Goal: Information Seeking & Learning: Learn about a topic

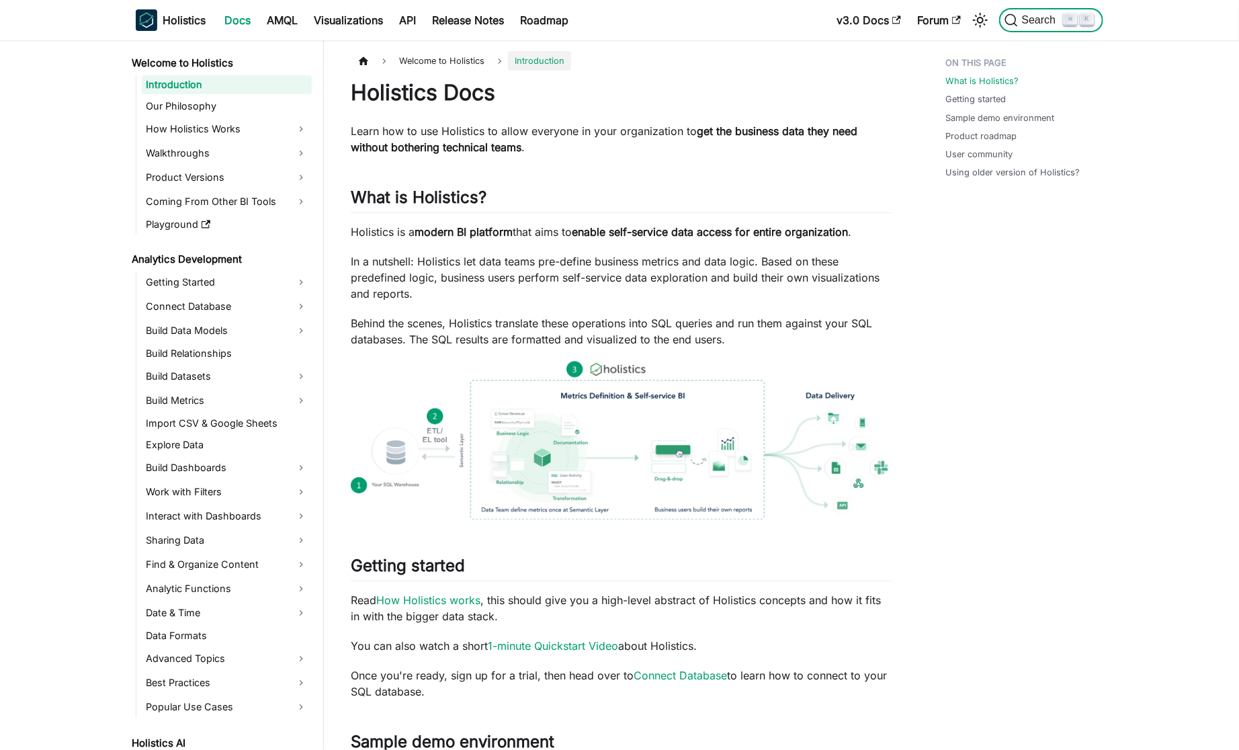
click at [1057, 32] on div "Search ⌘ K" at bounding box center [1047, 20] width 112 height 30
click at [1047, 30] on button "Search ⌘ K" at bounding box center [1051, 20] width 104 height 24
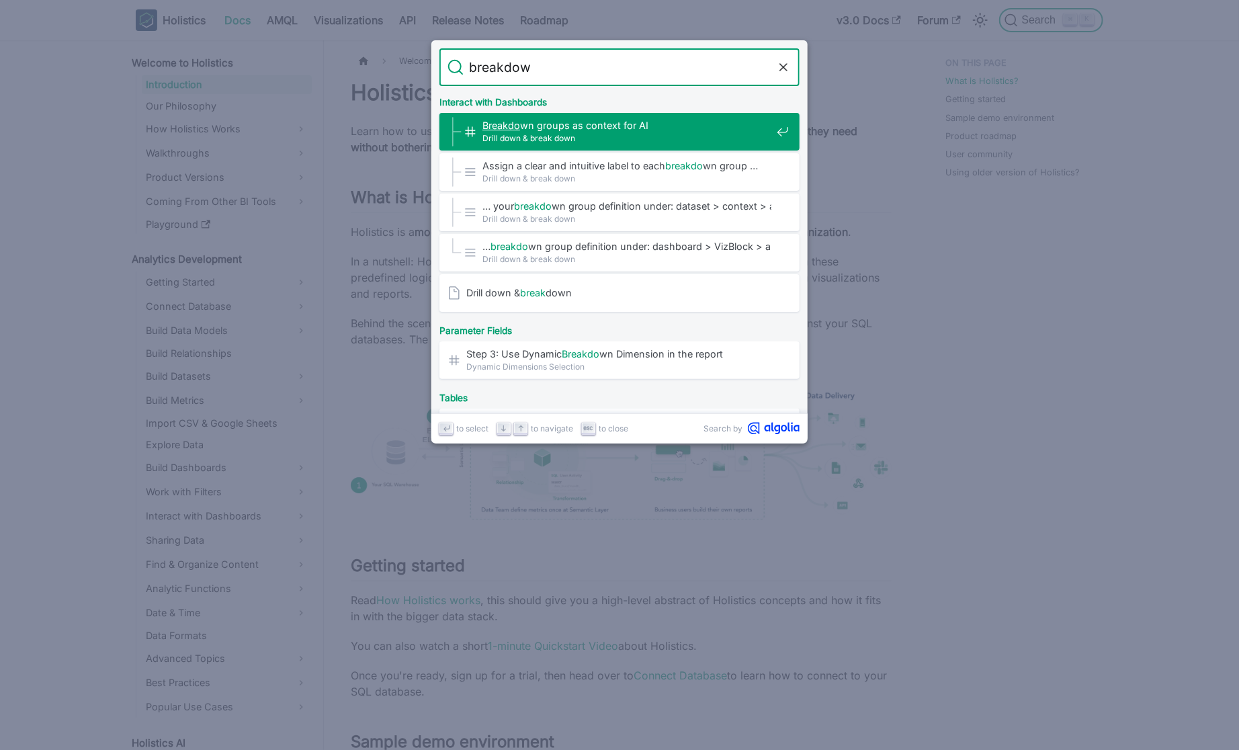
type input "breakdown"
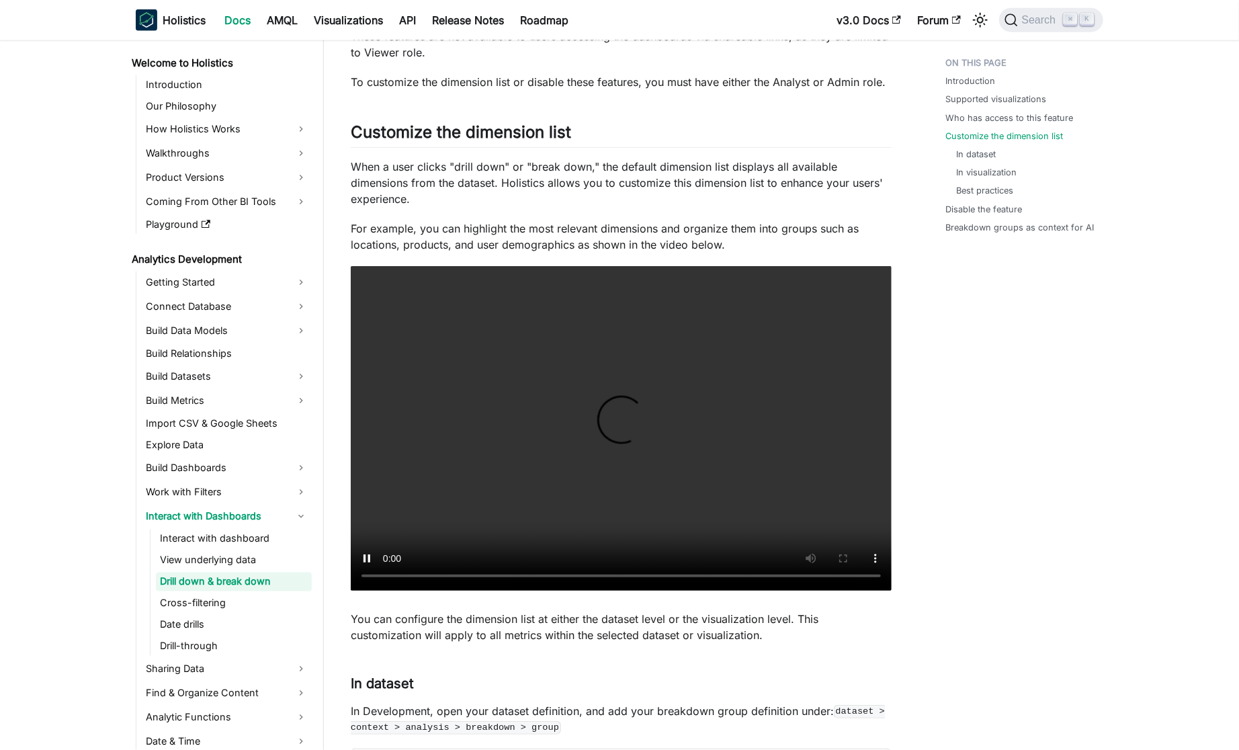
scroll to position [872, 0]
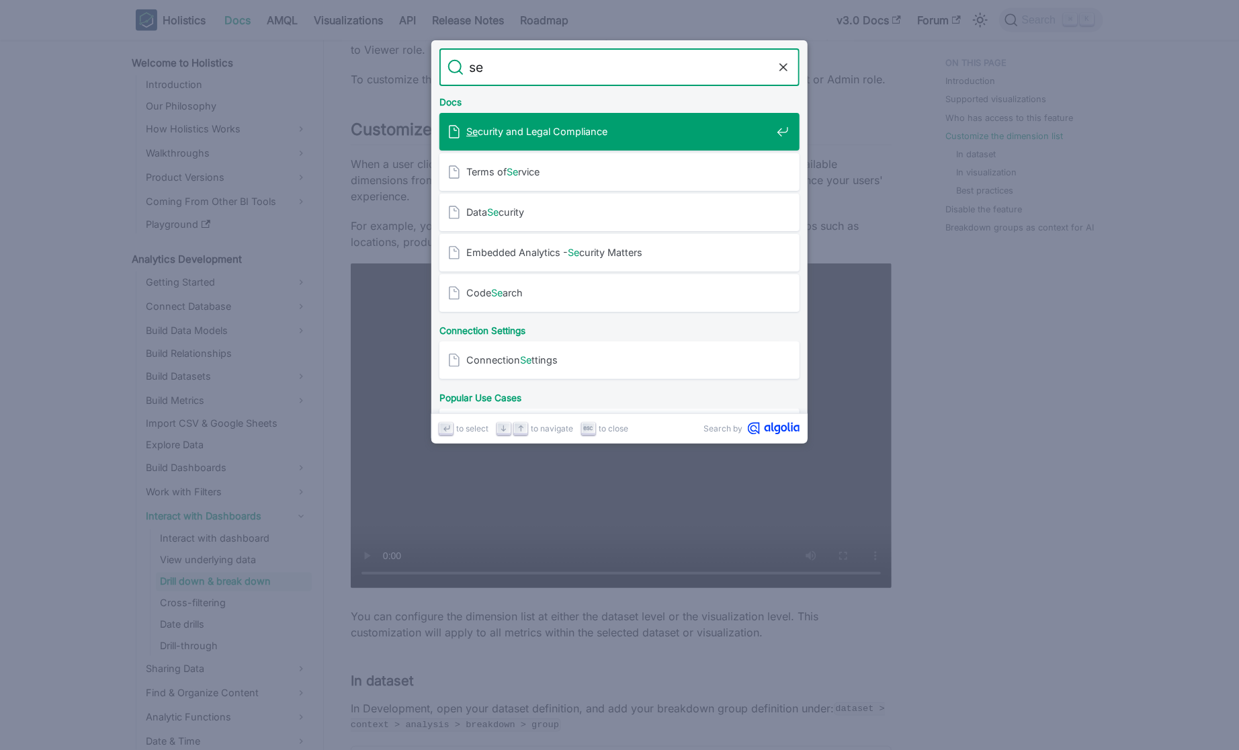
type input "d"
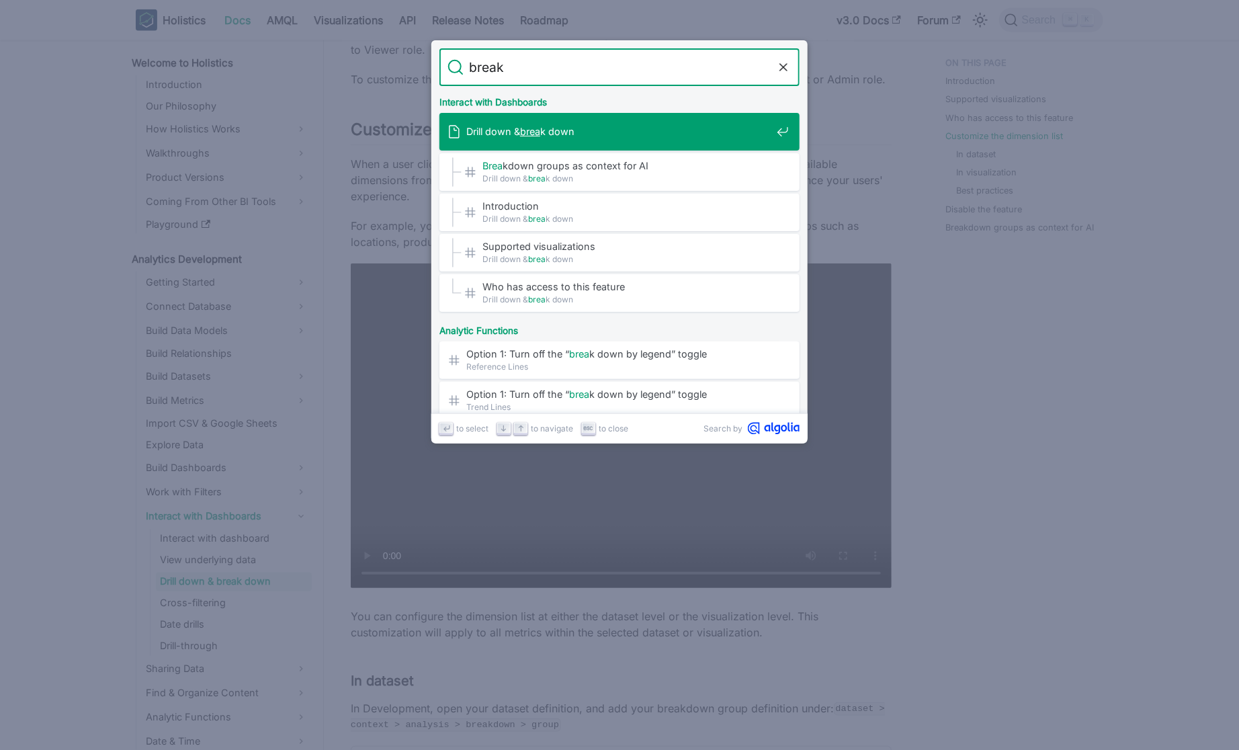
type input "breaka"
type input "break down"
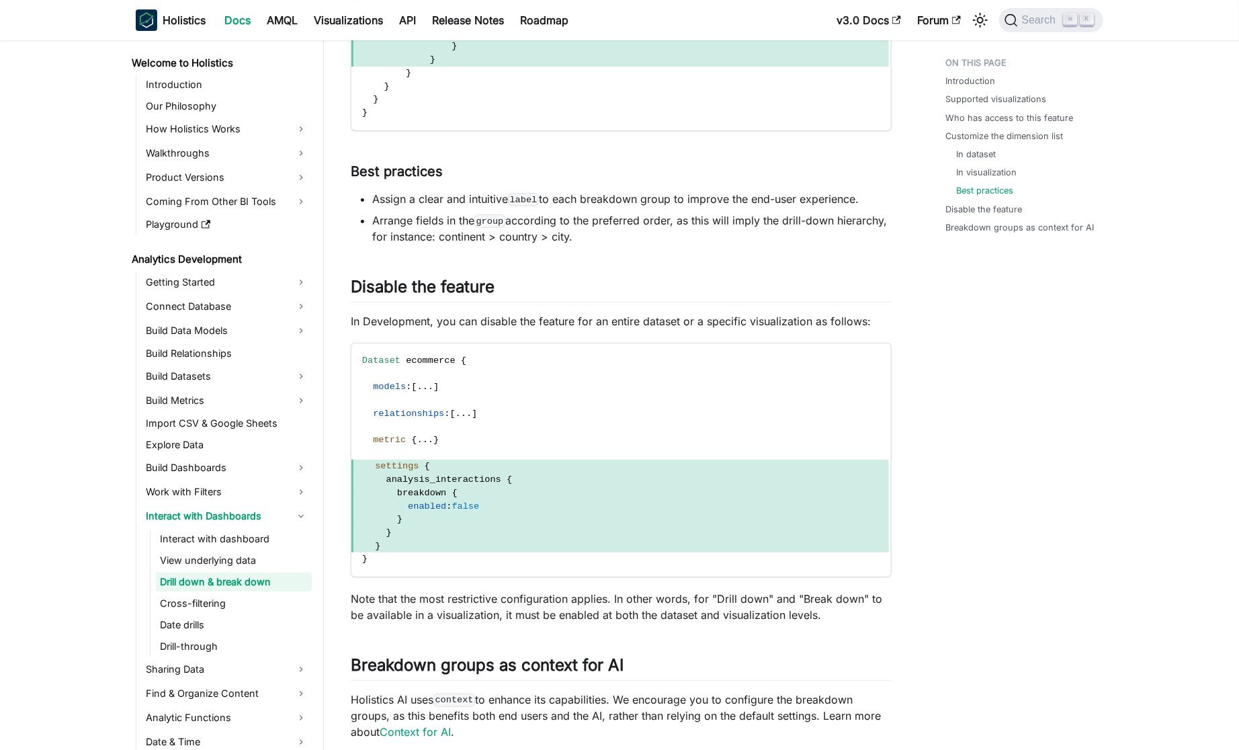
scroll to position [2728, 0]
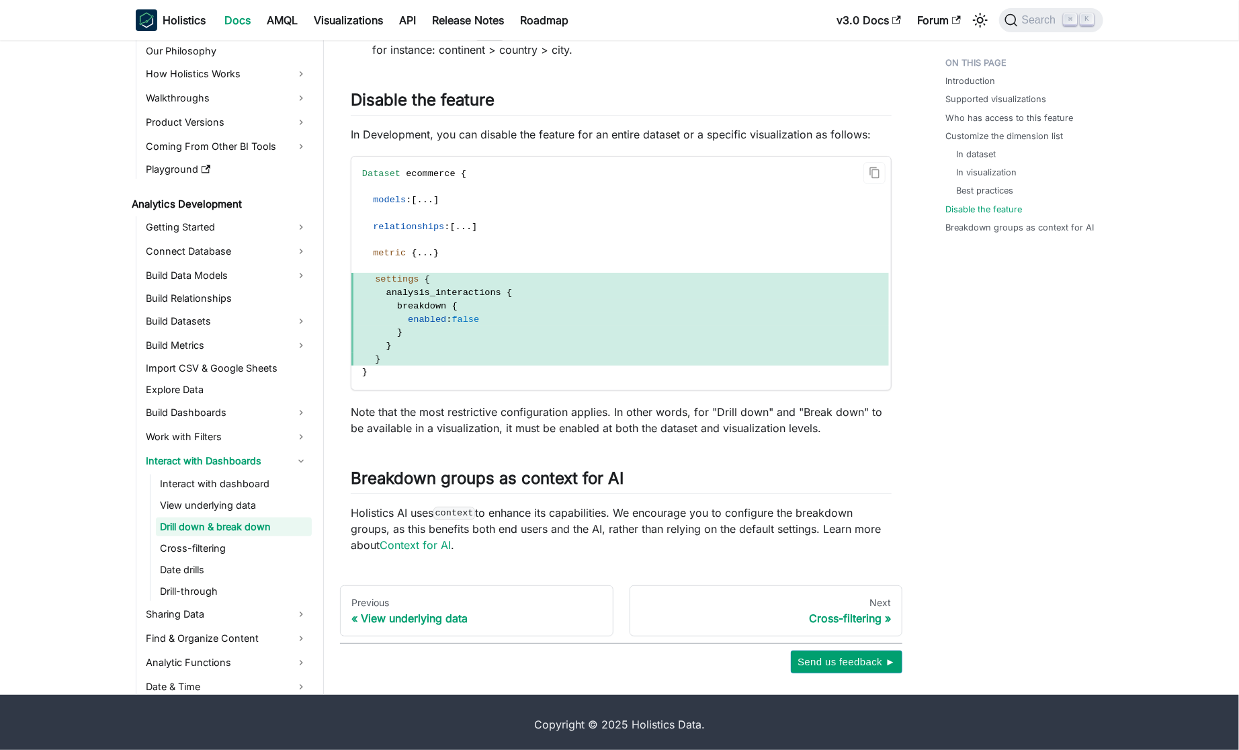
click at [467, 290] on span "analysis_interactions" at bounding box center [443, 293] width 115 height 10
click at [585, 306] on span "breakdown {" at bounding box center [620, 306] width 538 height 13
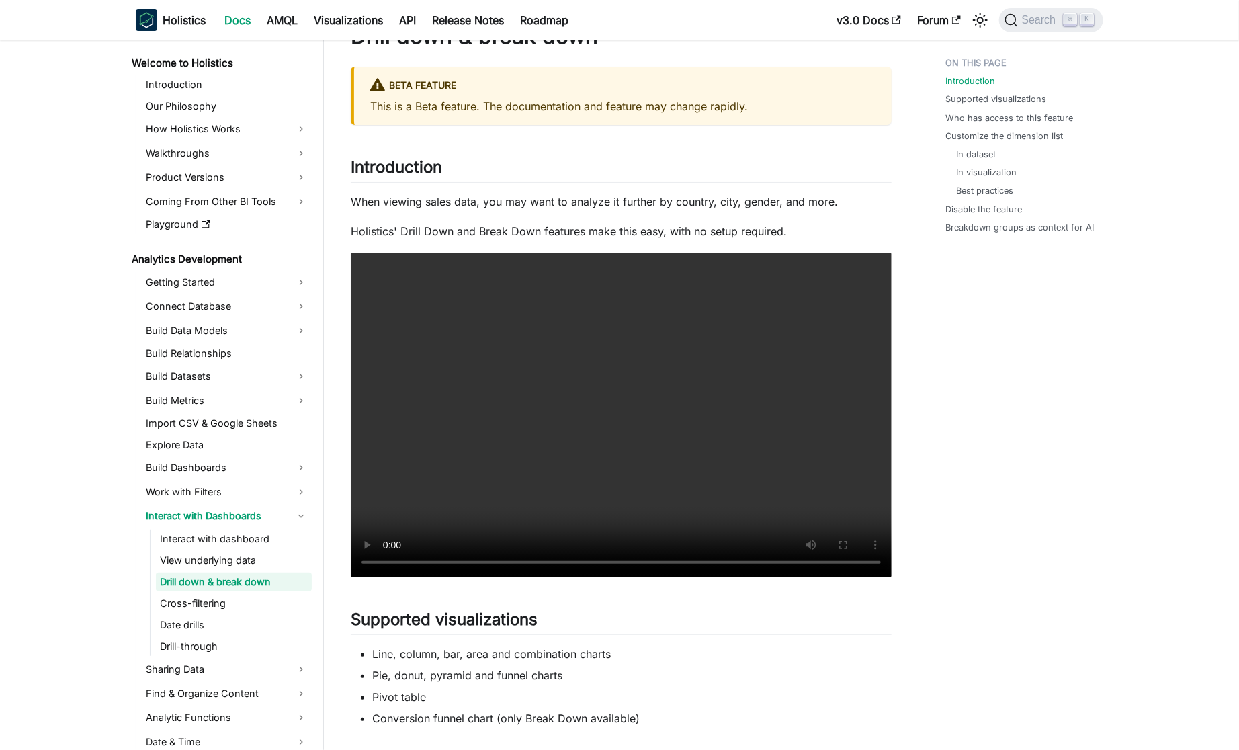
scroll to position [37, 0]
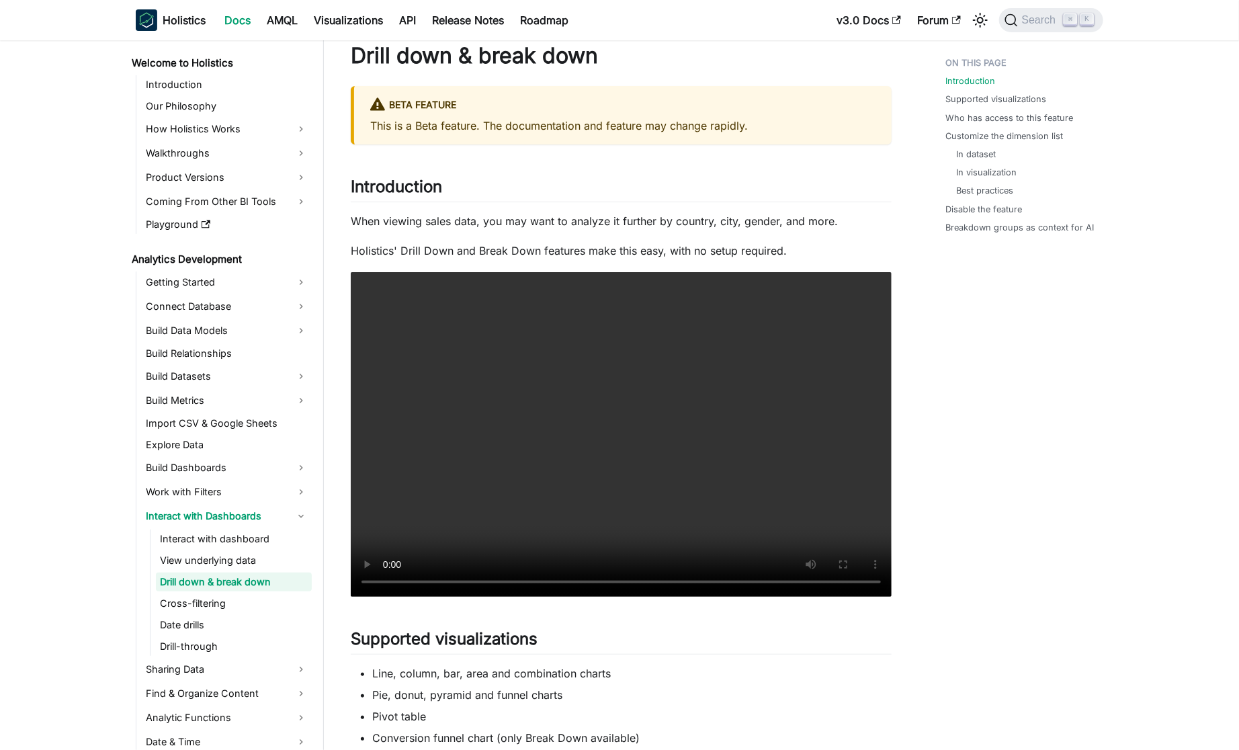
click at [588, 225] on p "When viewing sales data, you may want to analyze it further by country, city, g…" at bounding box center [621, 221] width 541 height 16
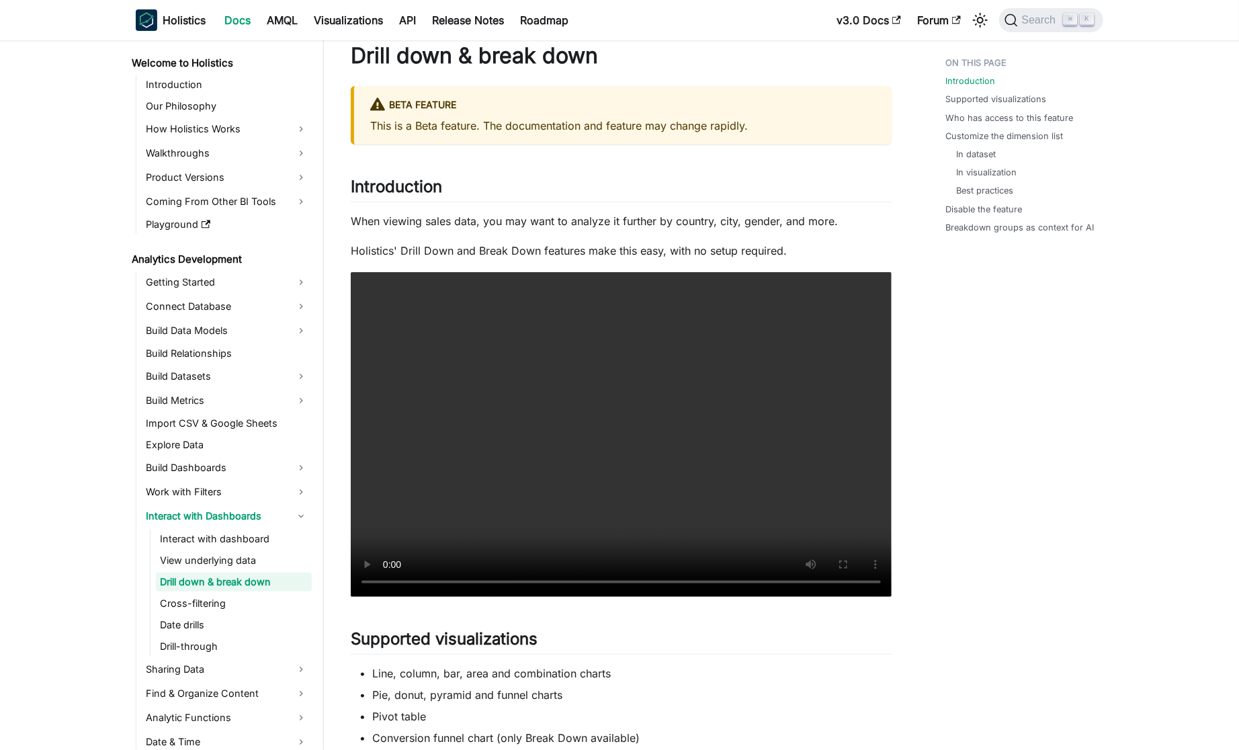
click at [756, 253] on p "Holistics' Drill Down and Break Down features make this easy, with no setup req…" at bounding box center [621, 251] width 541 height 16
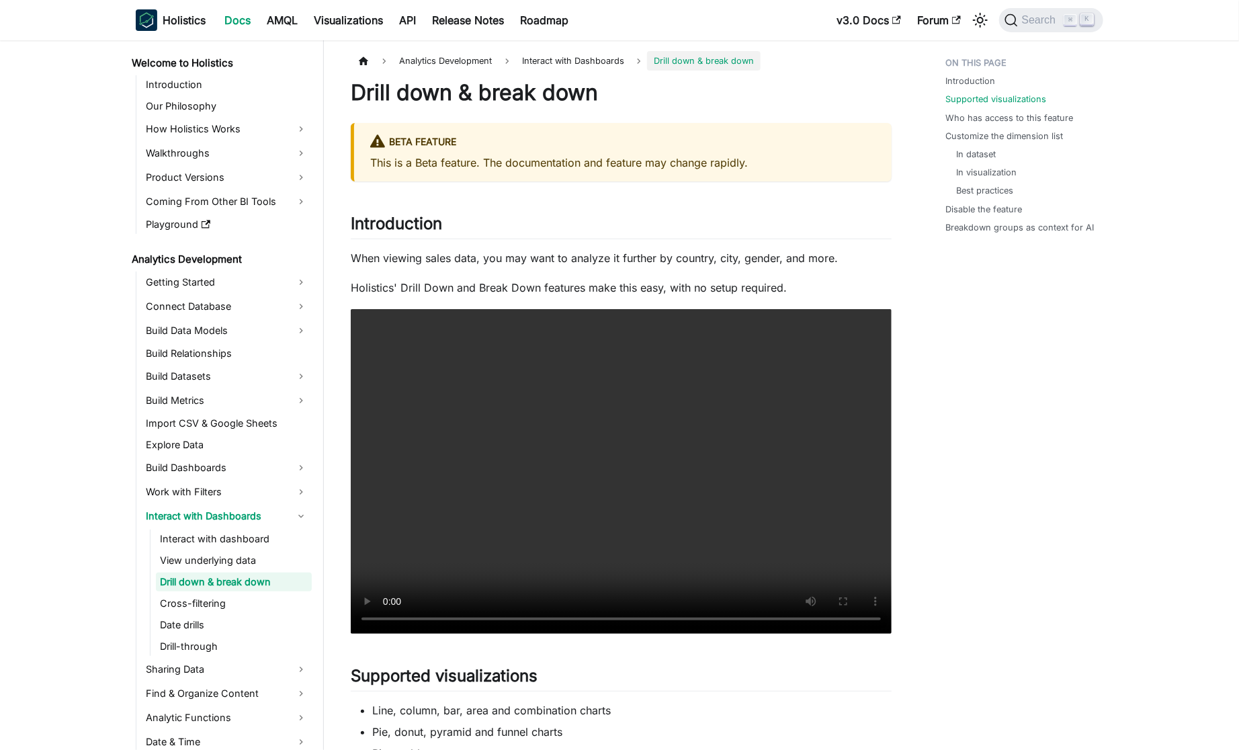
scroll to position [399, 0]
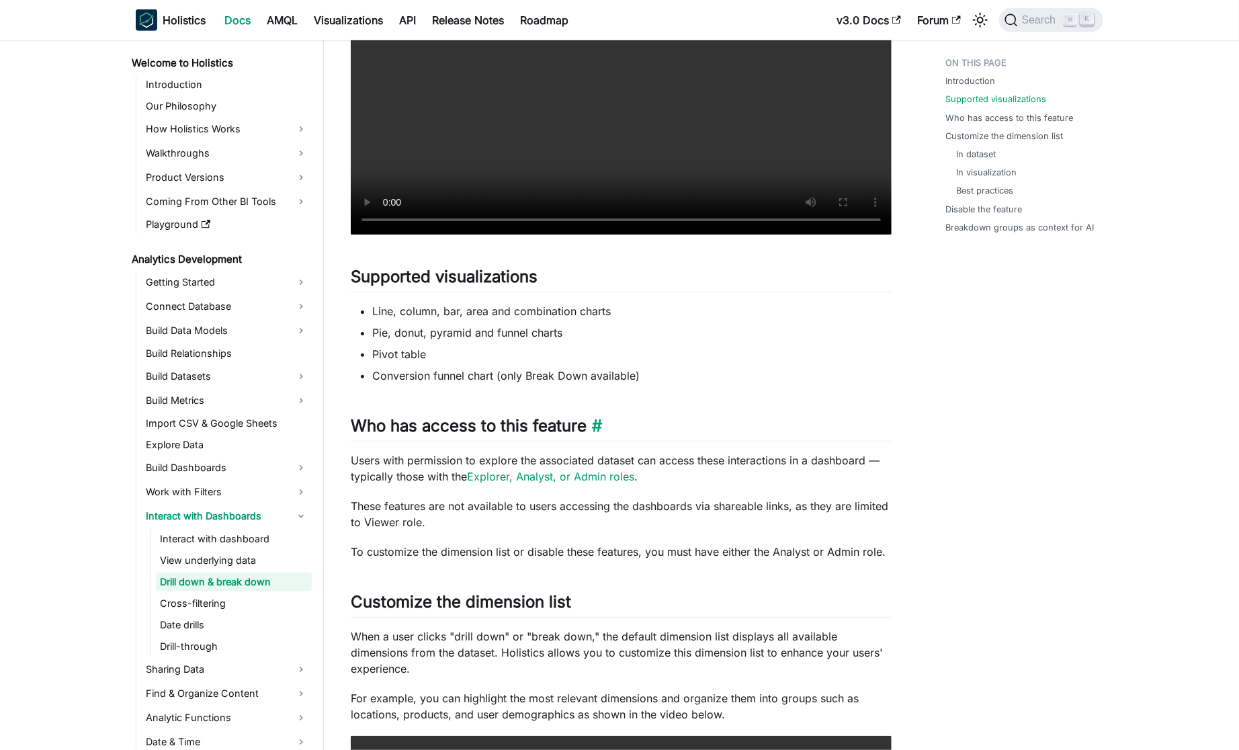
click at [739, 435] on h2 "Who has access to this feature ​" at bounding box center [621, 429] width 541 height 26
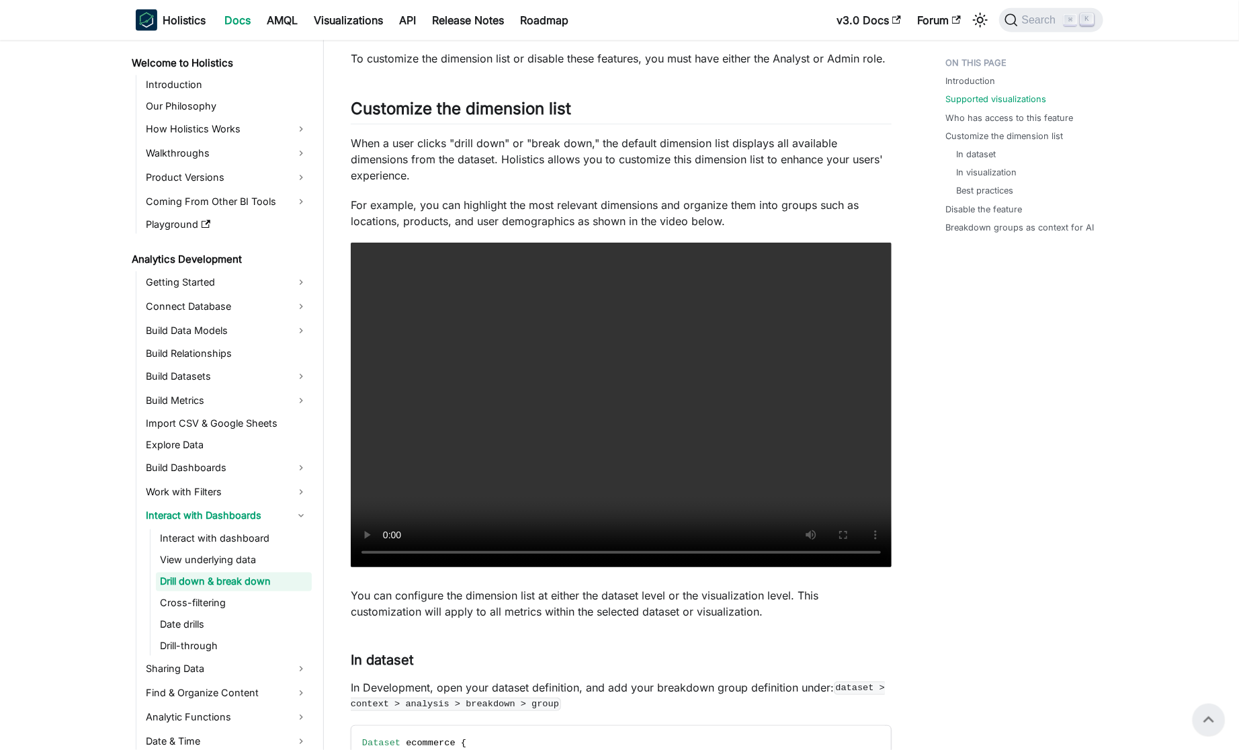
scroll to position [0, 0]
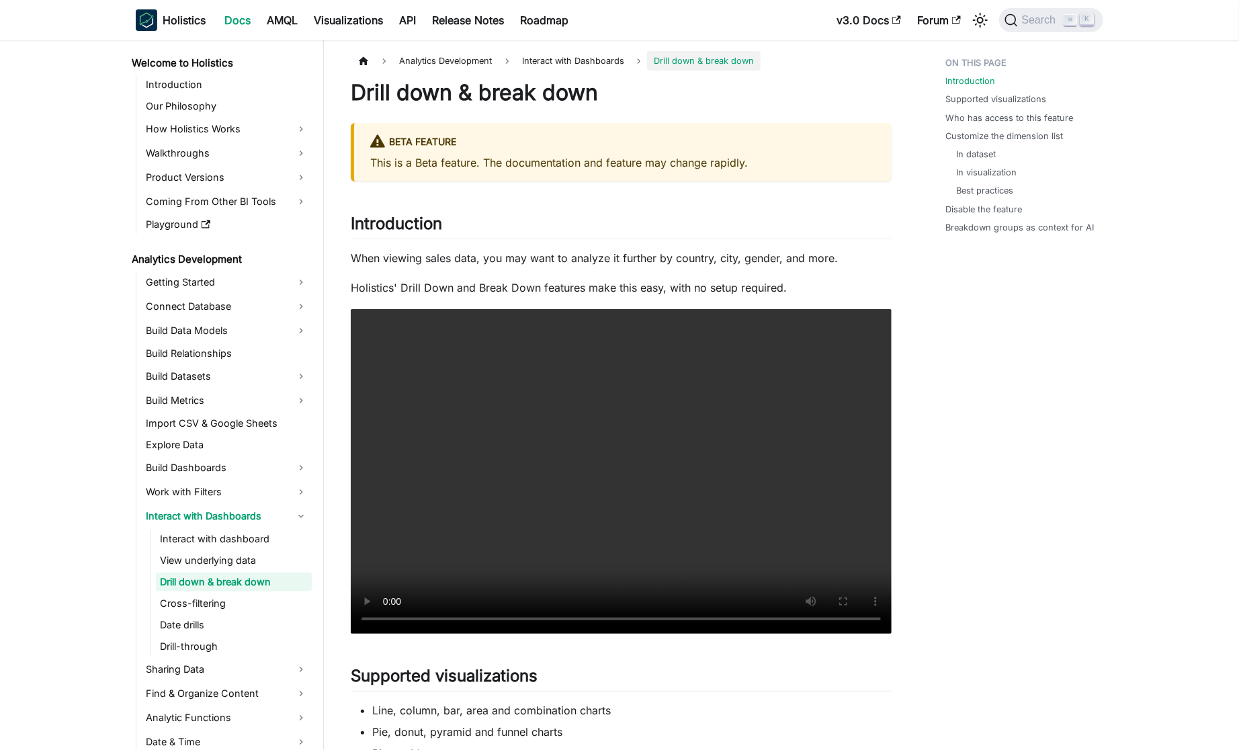
click at [445, 223] on link "​" at bounding box center [449, 223] width 15 height 19
click at [461, 257] on p "When viewing sales data, you may want to analyze it further by country, city, g…" at bounding box center [621, 258] width 541 height 16
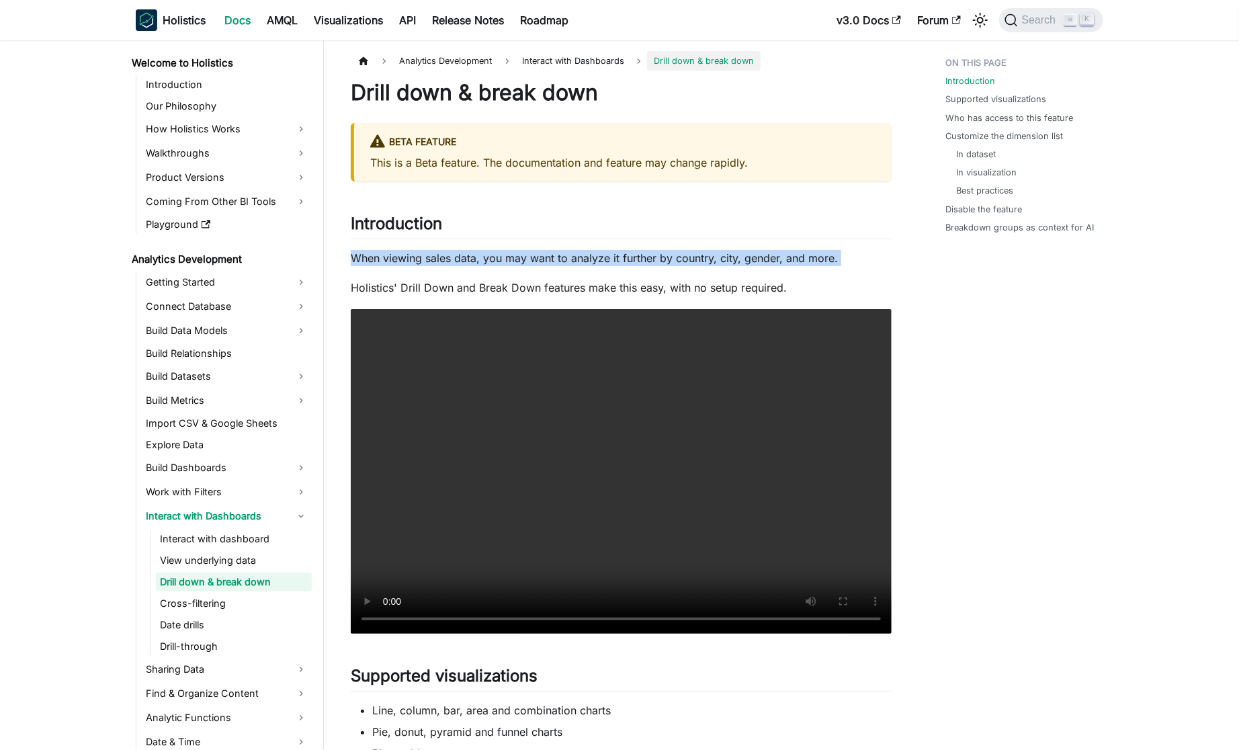
click at [461, 257] on p "When viewing sales data, you may want to analyze it further by country, city, g…" at bounding box center [621, 258] width 541 height 16
click at [530, 288] on p "Holistics' Drill Down and Break Down features make this easy, with no setup req…" at bounding box center [621, 288] width 541 height 16
click at [629, 283] on p "Holistics' Drill Down and Break Down features make this easy, with no setup req…" at bounding box center [621, 288] width 541 height 16
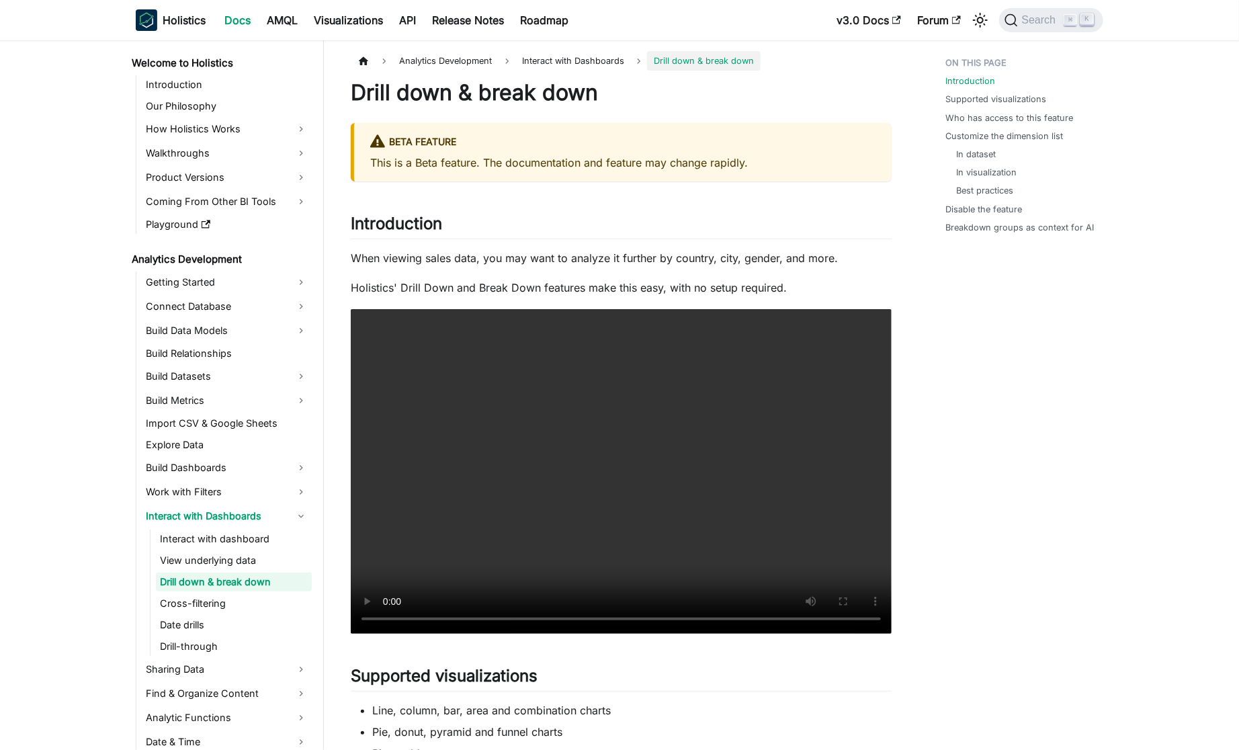
click at [629, 283] on p "Holistics' Drill Down and Break Down features make this easy, with no setup req…" at bounding box center [621, 288] width 541 height 16
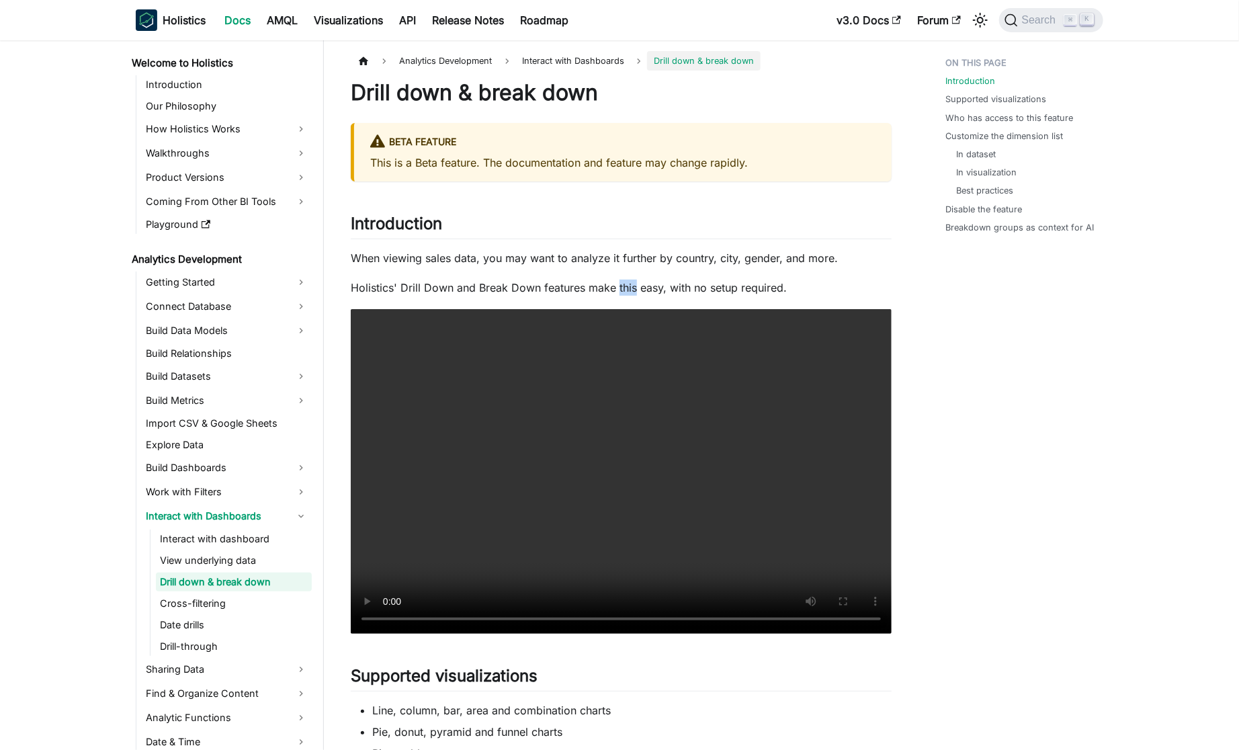
click at [629, 283] on p "Holistics' Drill Down and Break Down features make this easy, with no setup req…" at bounding box center [621, 288] width 541 height 16
click at [963, 148] on link "In dataset" at bounding box center [979, 154] width 40 height 13
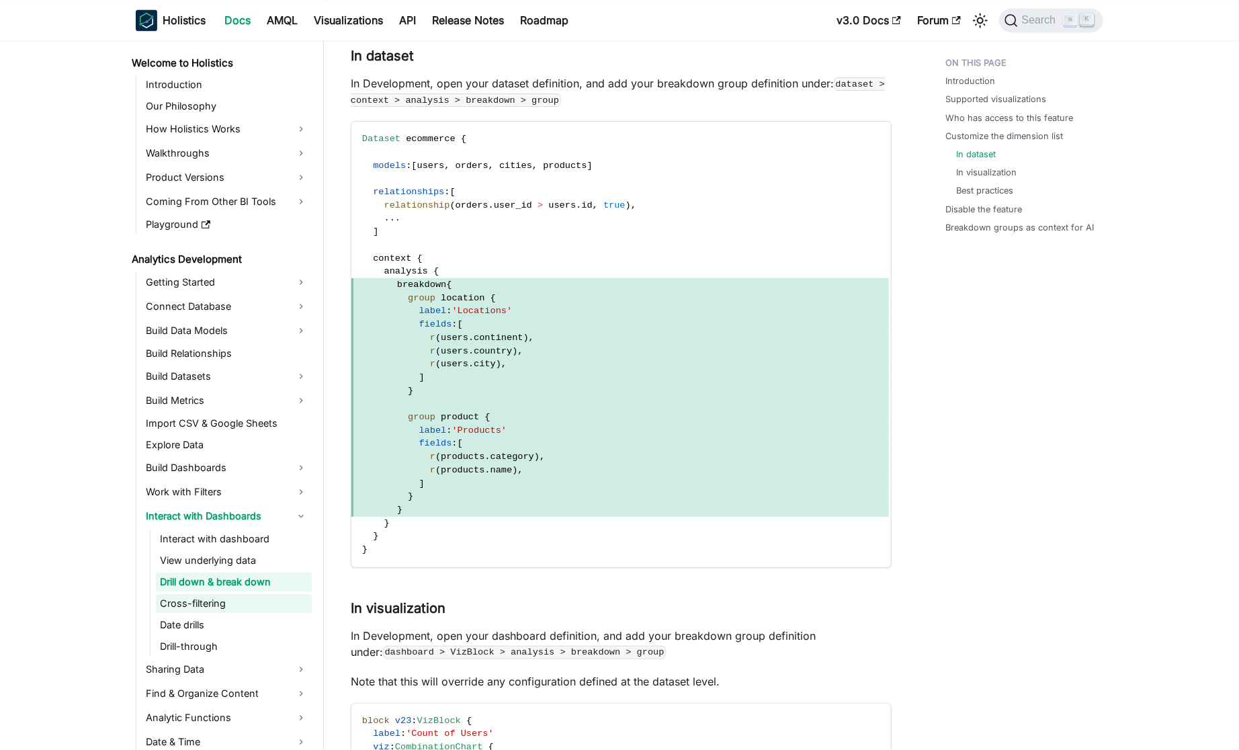
click at [254, 595] on link "Cross-filtering" at bounding box center [234, 603] width 156 height 19
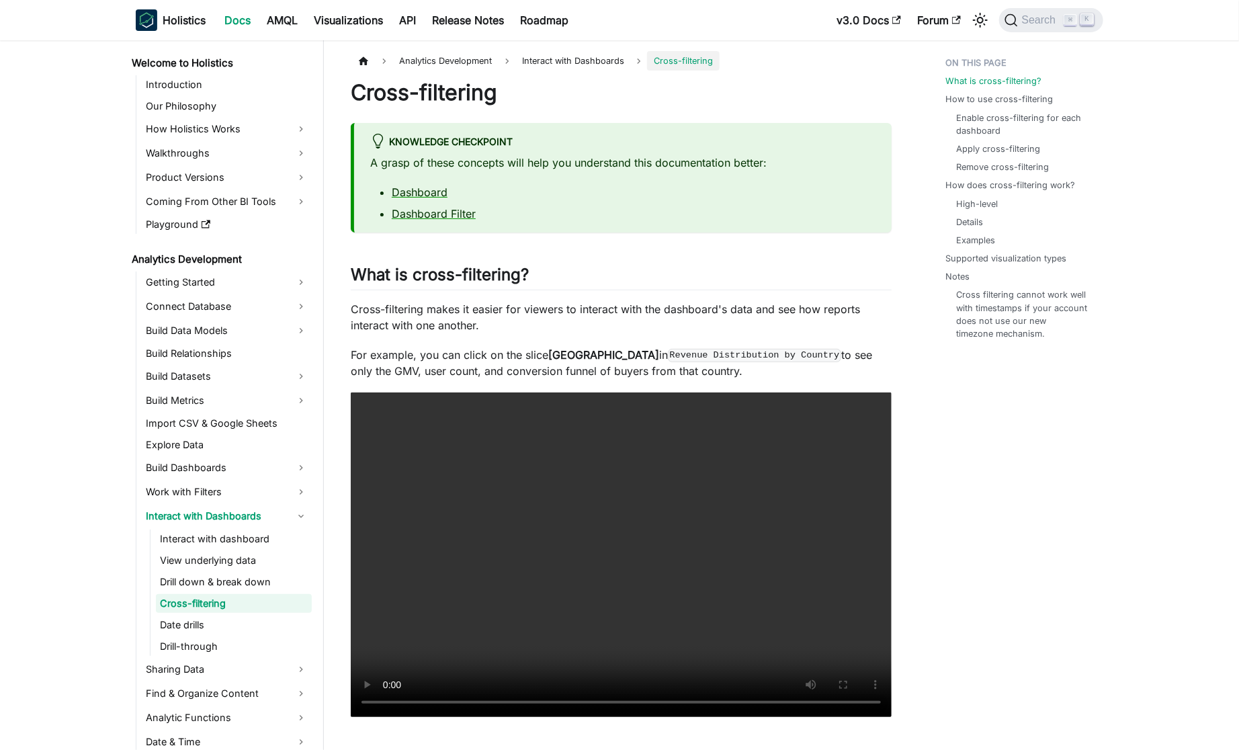
scroll to position [4, 0]
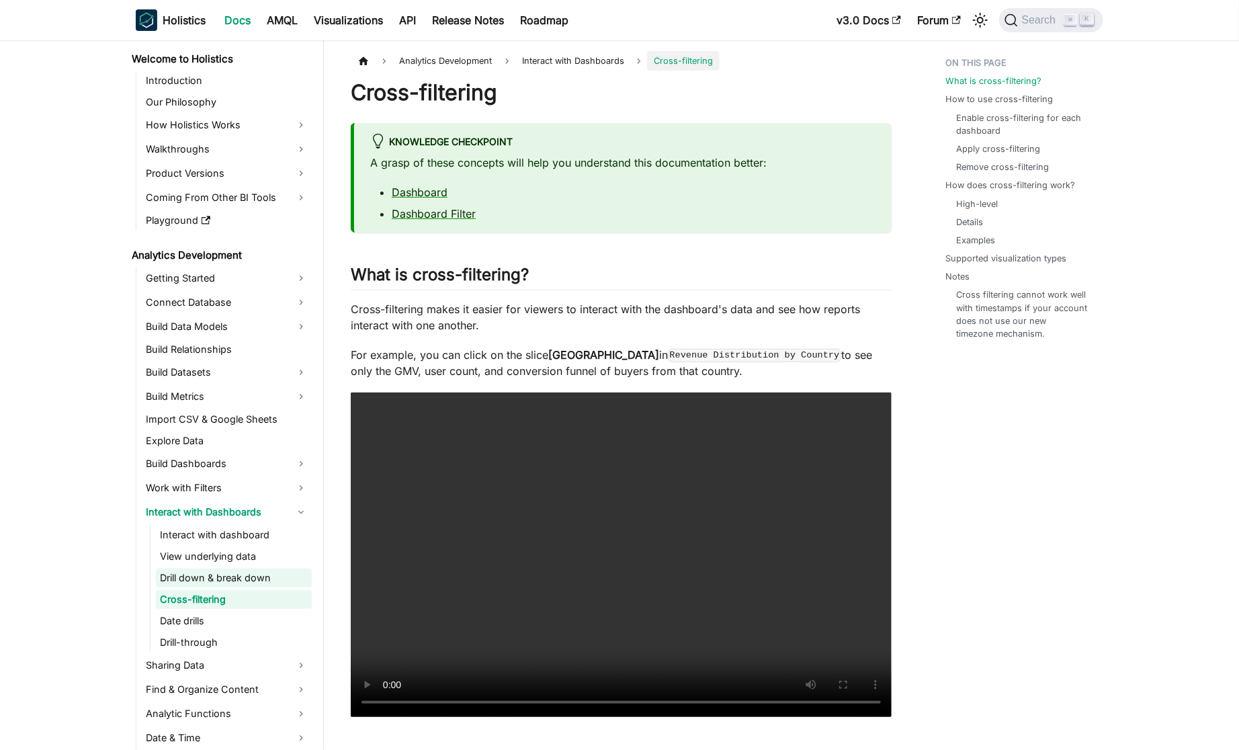
click at [274, 575] on link "Drill down & break down" at bounding box center [234, 578] width 156 height 19
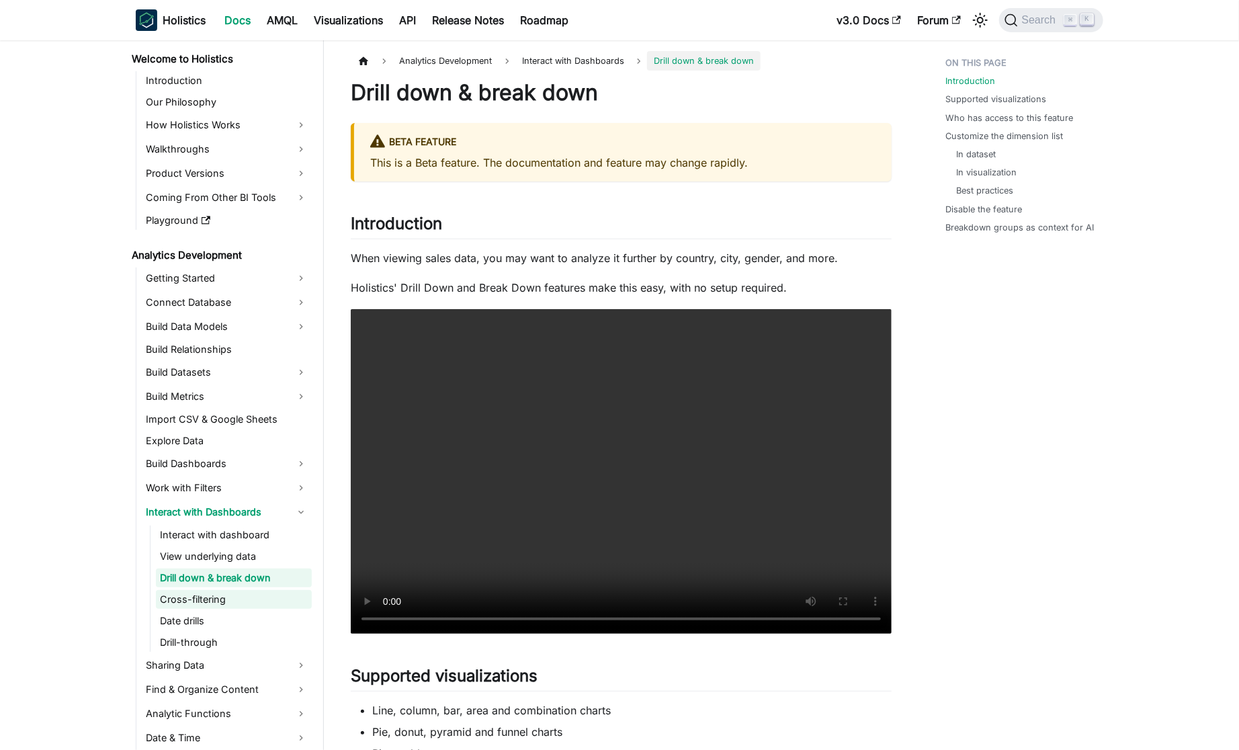
click at [230, 596] on link "Cross-filtering" at bounding box center [234, 599] width 156 height 19
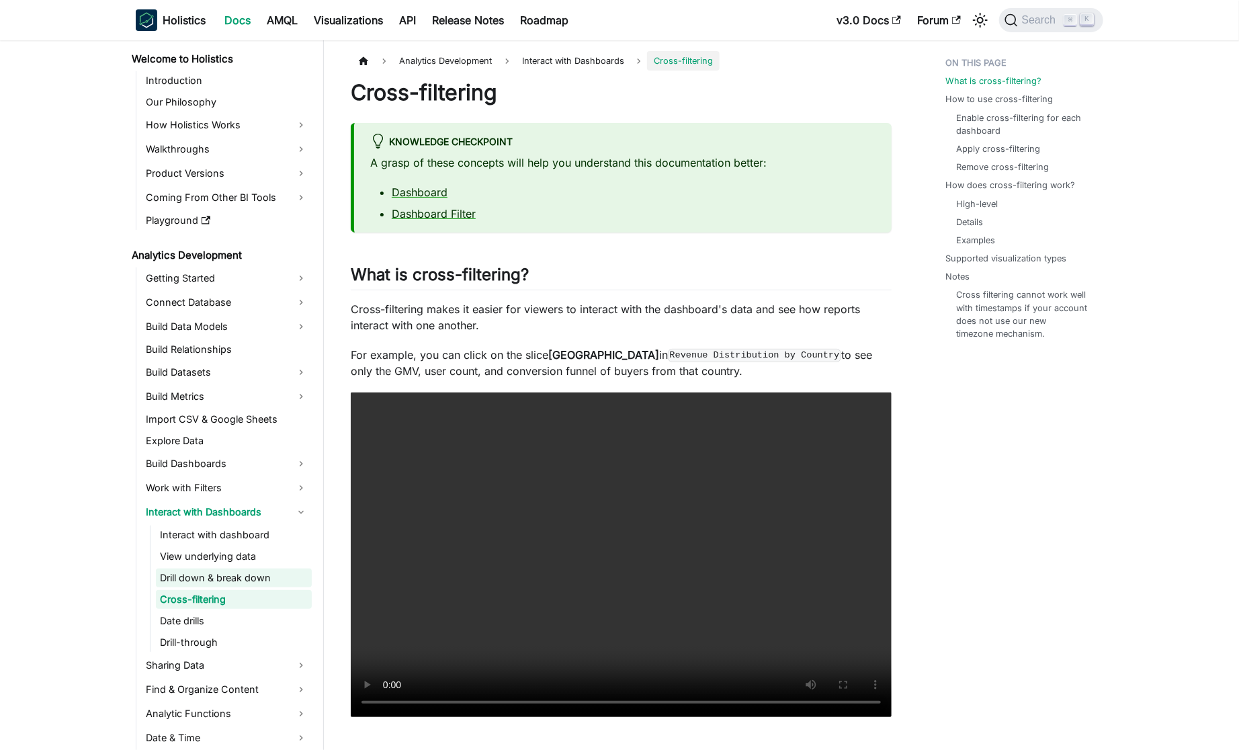
click at [253, 581] on link "Drill down & break down" at bounding box center [234, 578] width 156 height 19
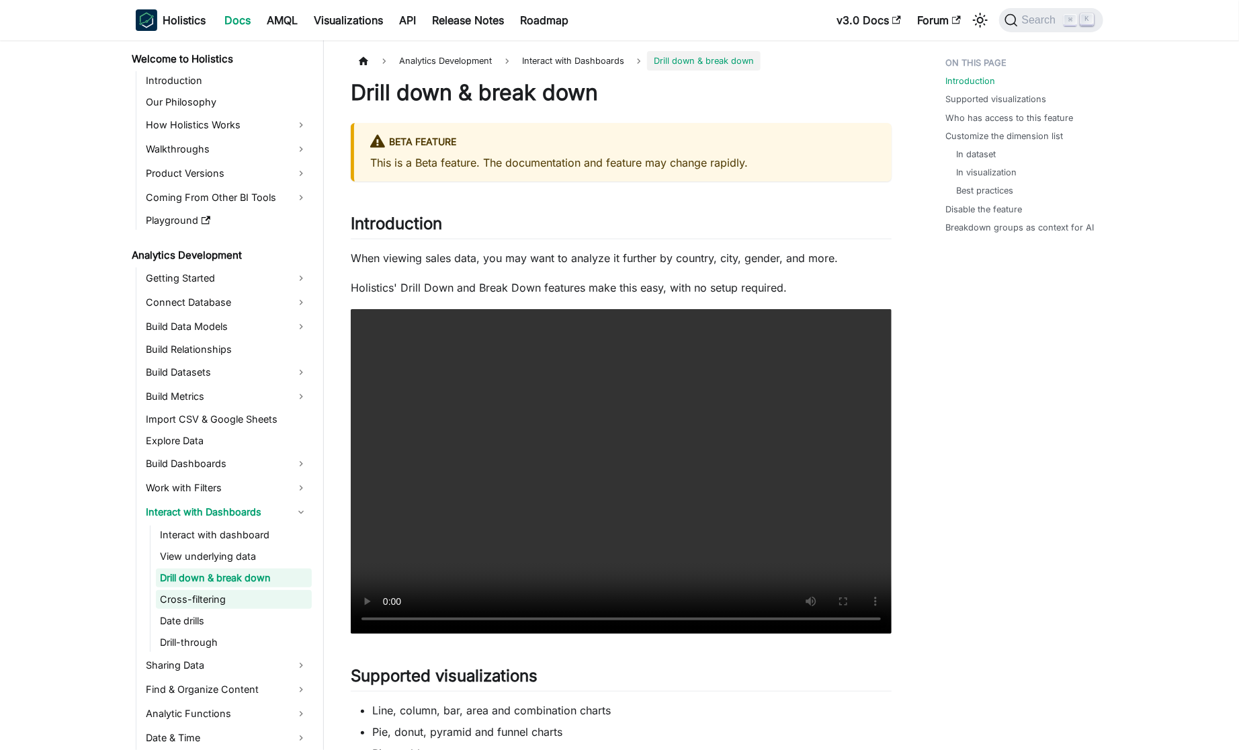
click at [231, 591] on link "Cross-filtering" at bounding box center [234, 599] width 156 height 19
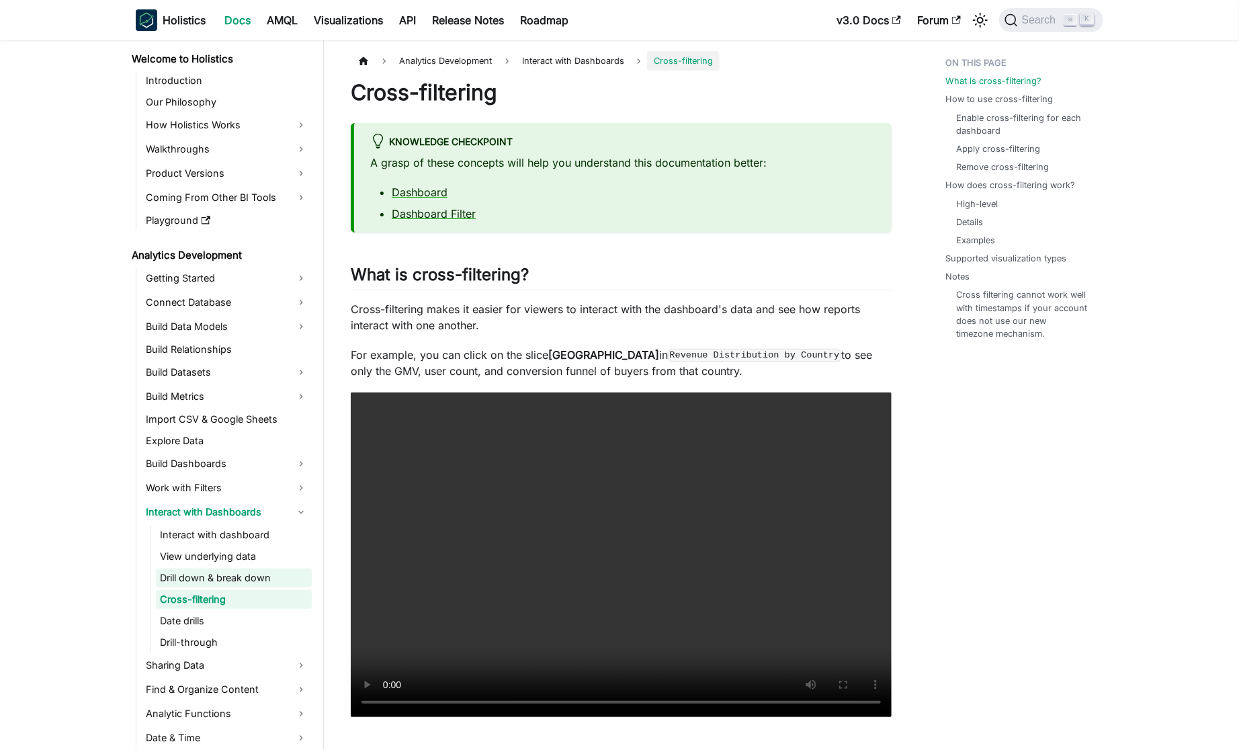
click at [212, 585] on link "Drill down & break down" at bounding box center [234, 578] width 156 height 19
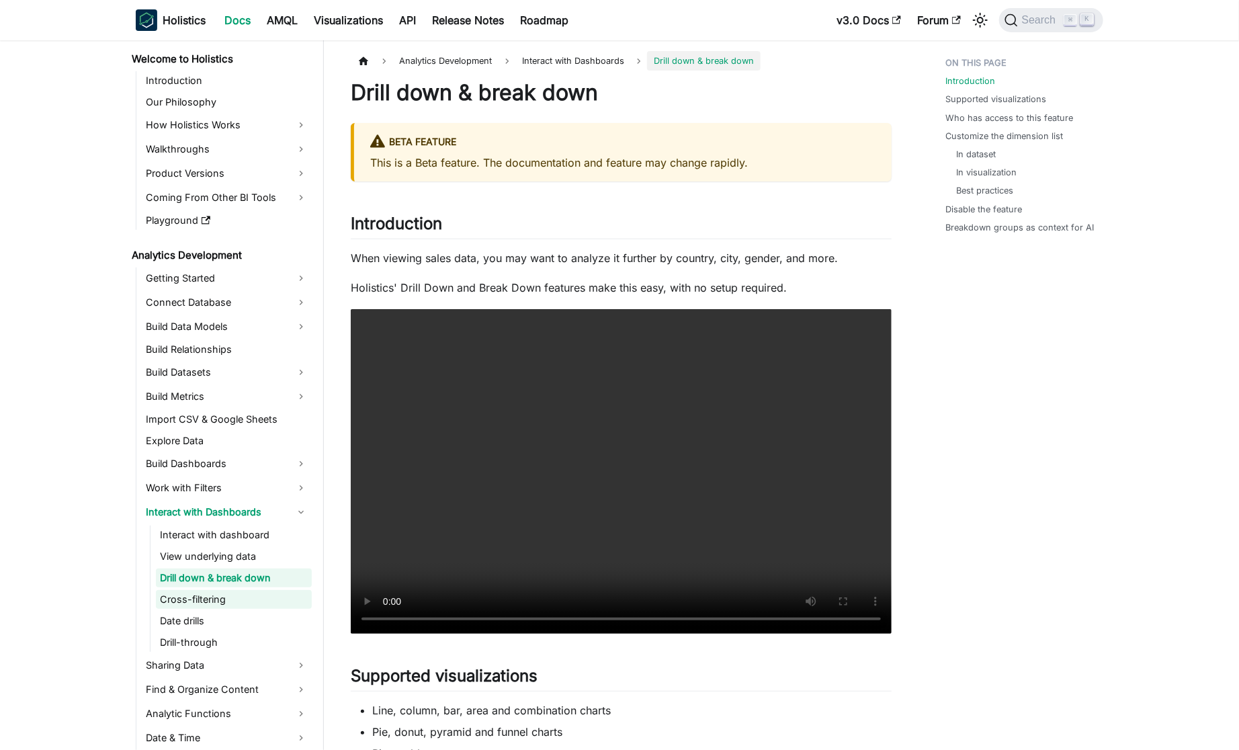
click at [212, 604] on link "Cross-filtering" at bounding box center [234, 599] width 156 height 19
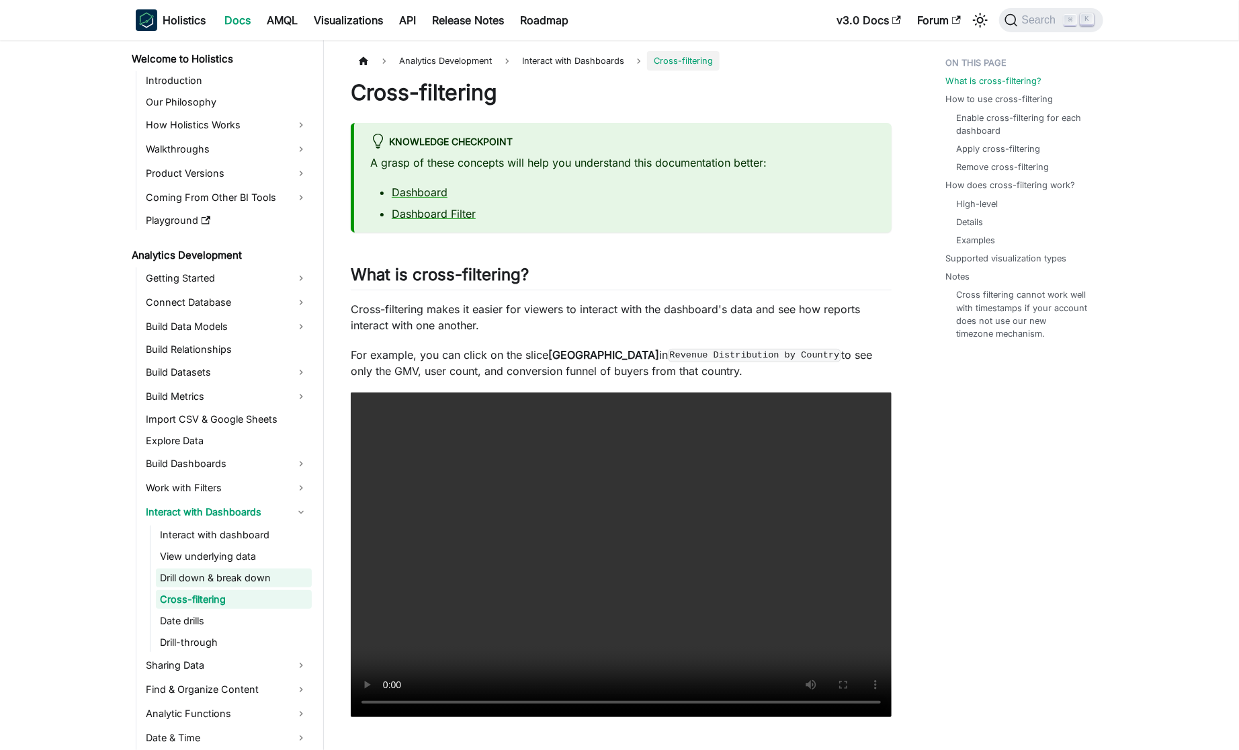
click at [246, 577] on link "Drill down & break down" at bounding box center [234, 578] width 156 height 19
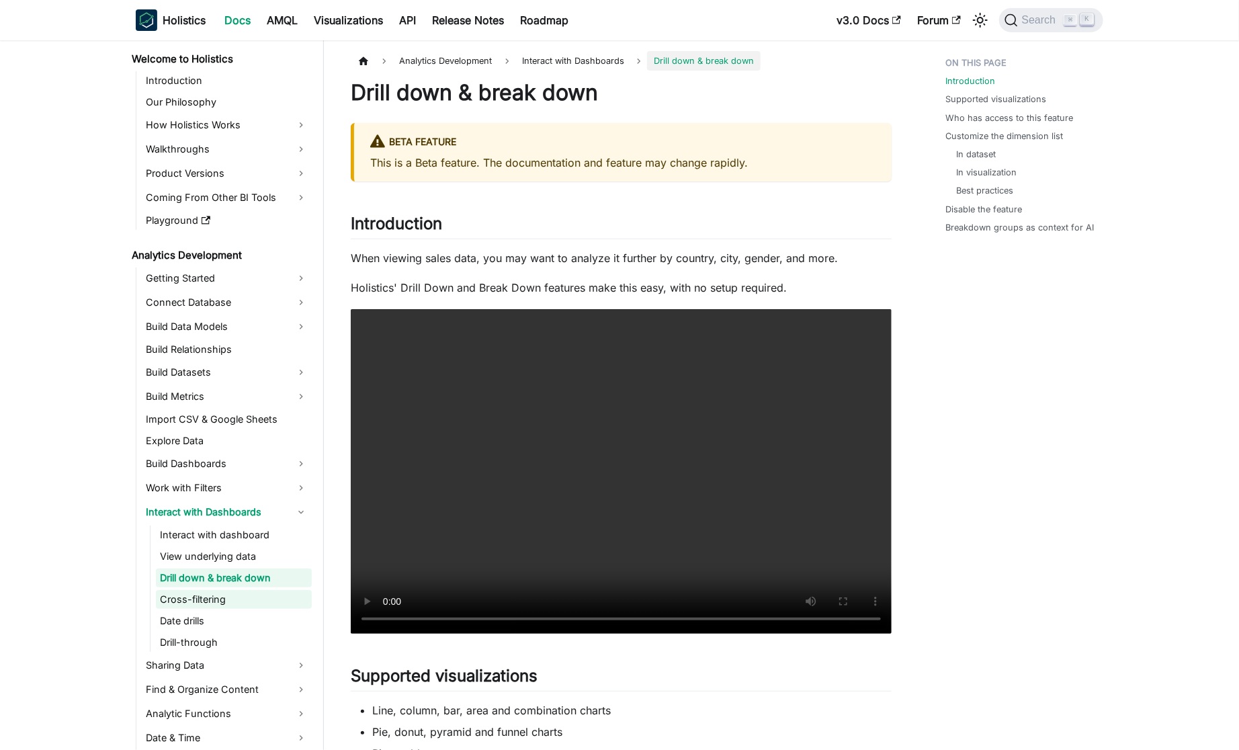
click at [249, 590] on link "Cross-filtering" at bounding box center [234, 599] width 156 height 19
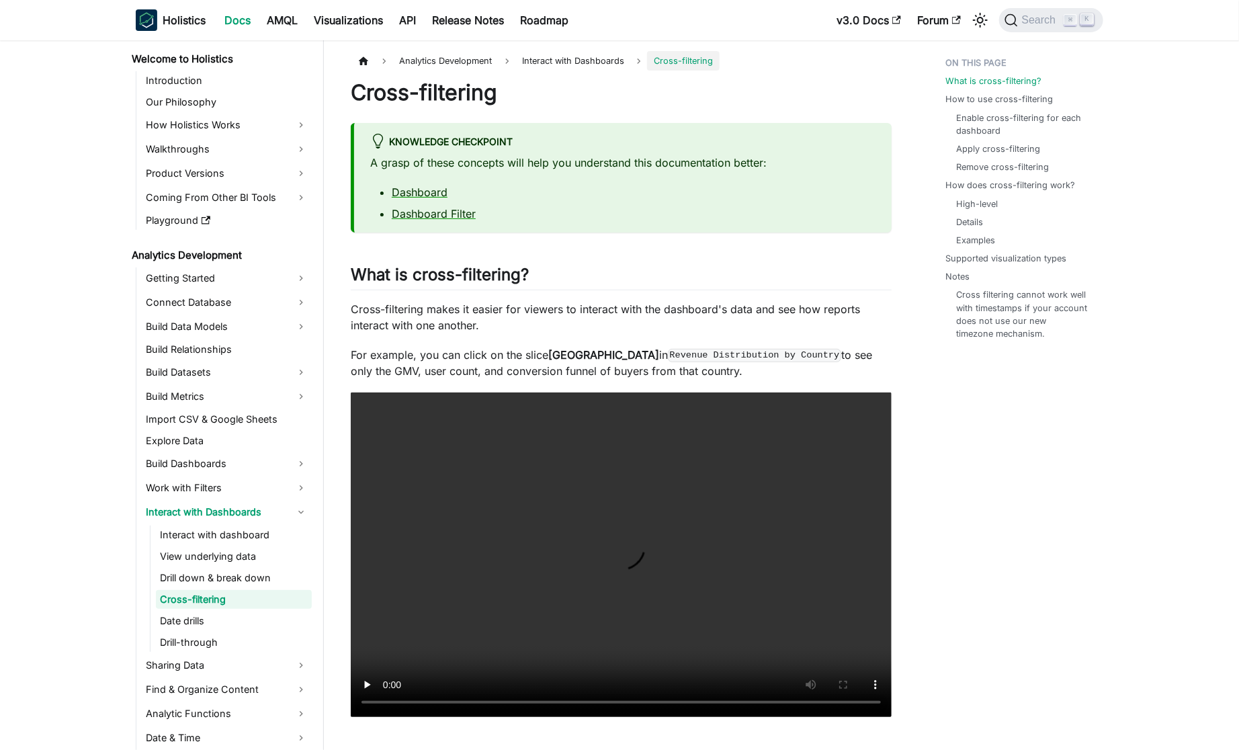
click at [216, 587] on ul "Interact with dashboard View underlying data Drill down & break down Cross-filt…" at bounding box center [231, 588] width 162 height 126
click at [260, 579] on link "Drill down & break down" at bounding box center [234, 578] width 156 height 19
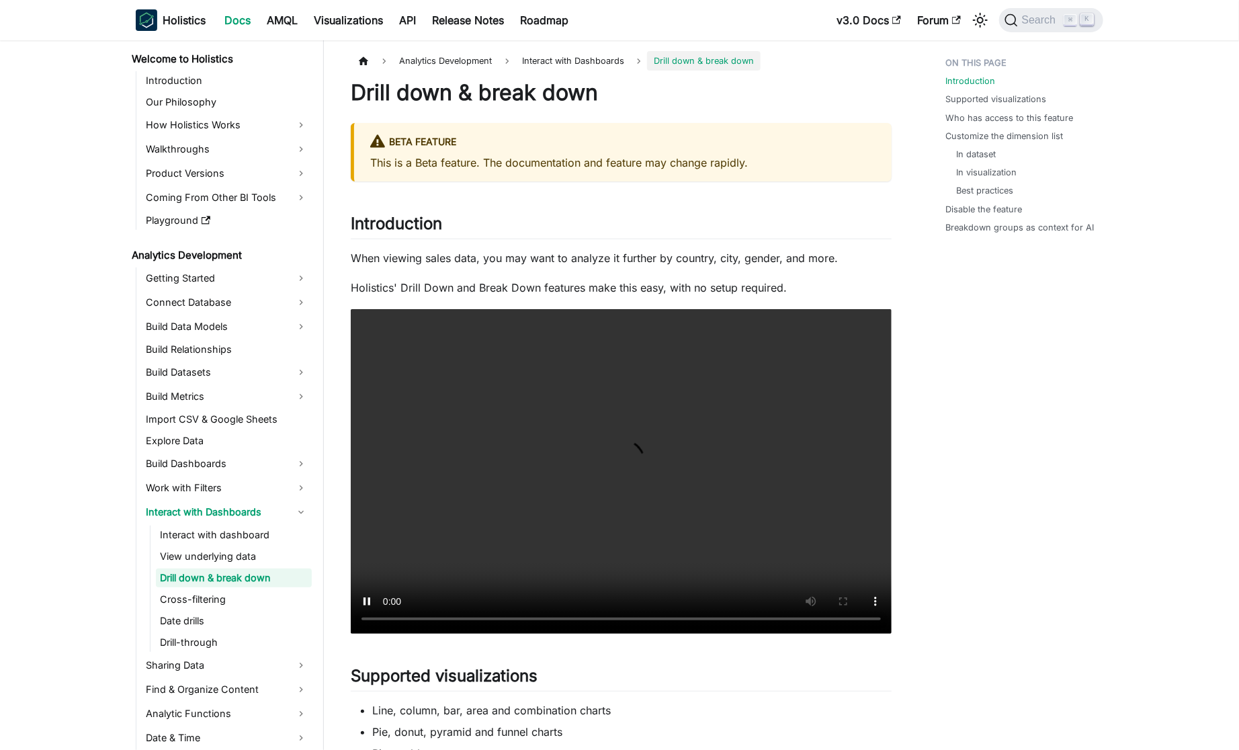
click at [232, 587] on ul "Interact with dashboard View underlying data Drill down & break down Cross-filt…" at bounding box center [231, 588] width 162 height 126
click at [222, 593] on link "Cross-filtering" at bounding box center [234, 599] width 156 height 19
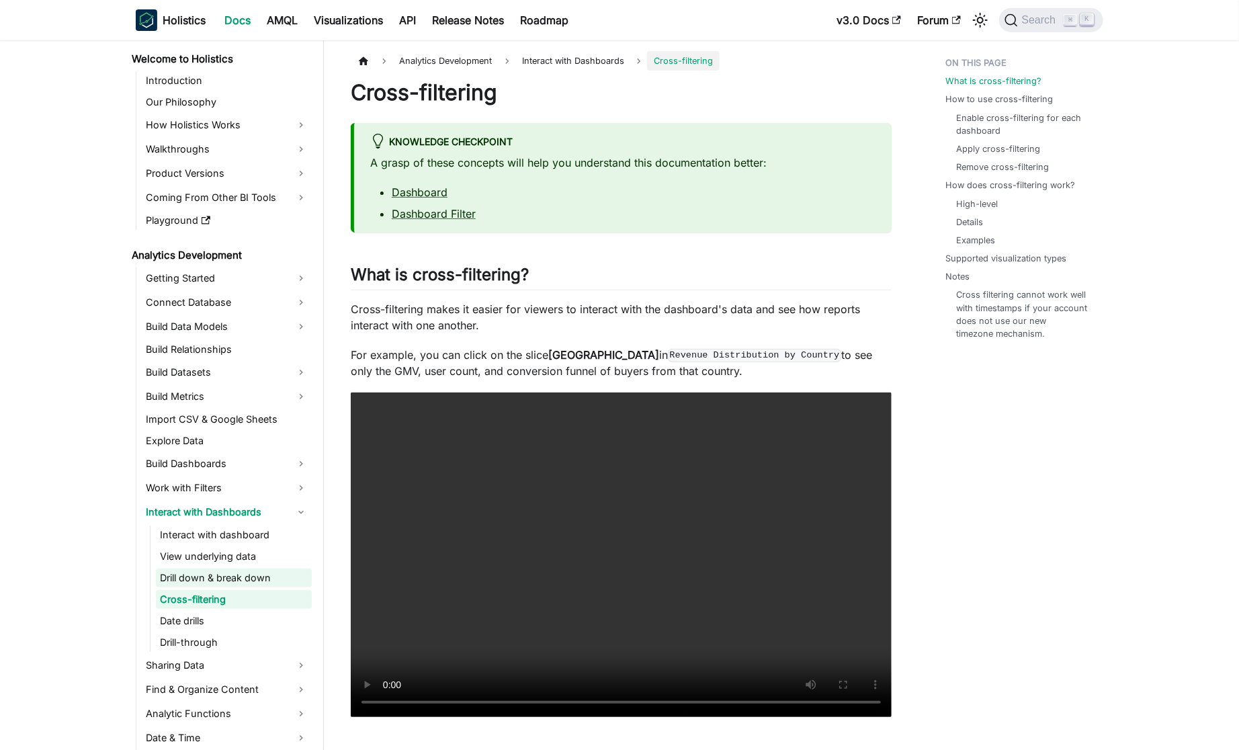
click at [253, 572] on link "Drill down & break down" at bounding box center [234, 578] width 156 height 19
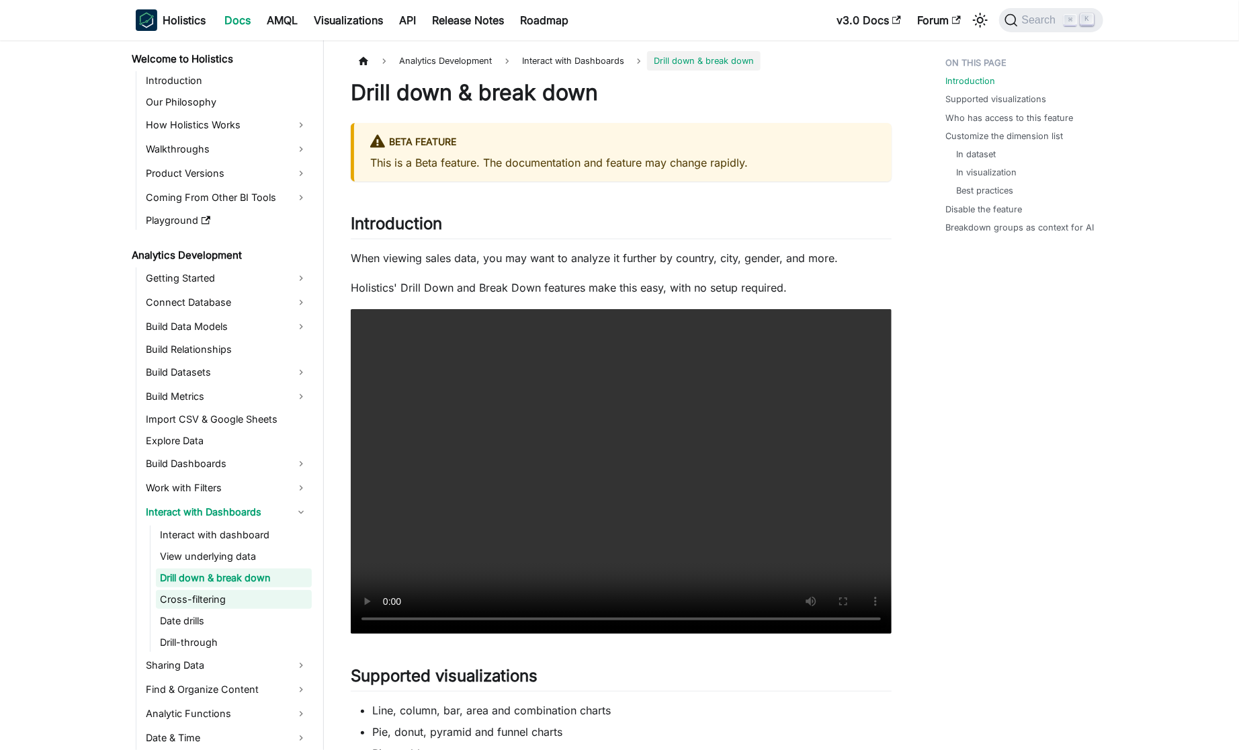
click at [224, 595] on link "Cross-filtering" at bounding box center [234, 599] width 156 height 19
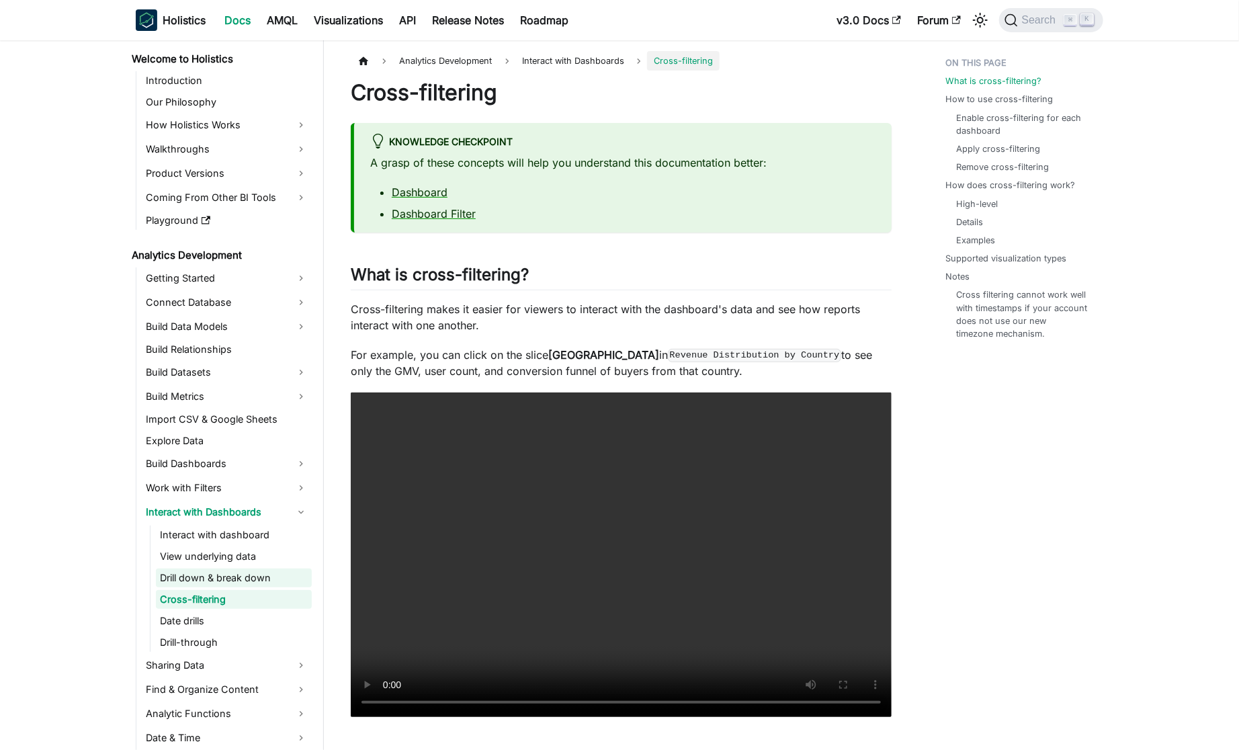
click at [248, 585] on link "Drill down & break down" at bounding box center [234, 578] width 156 height 19
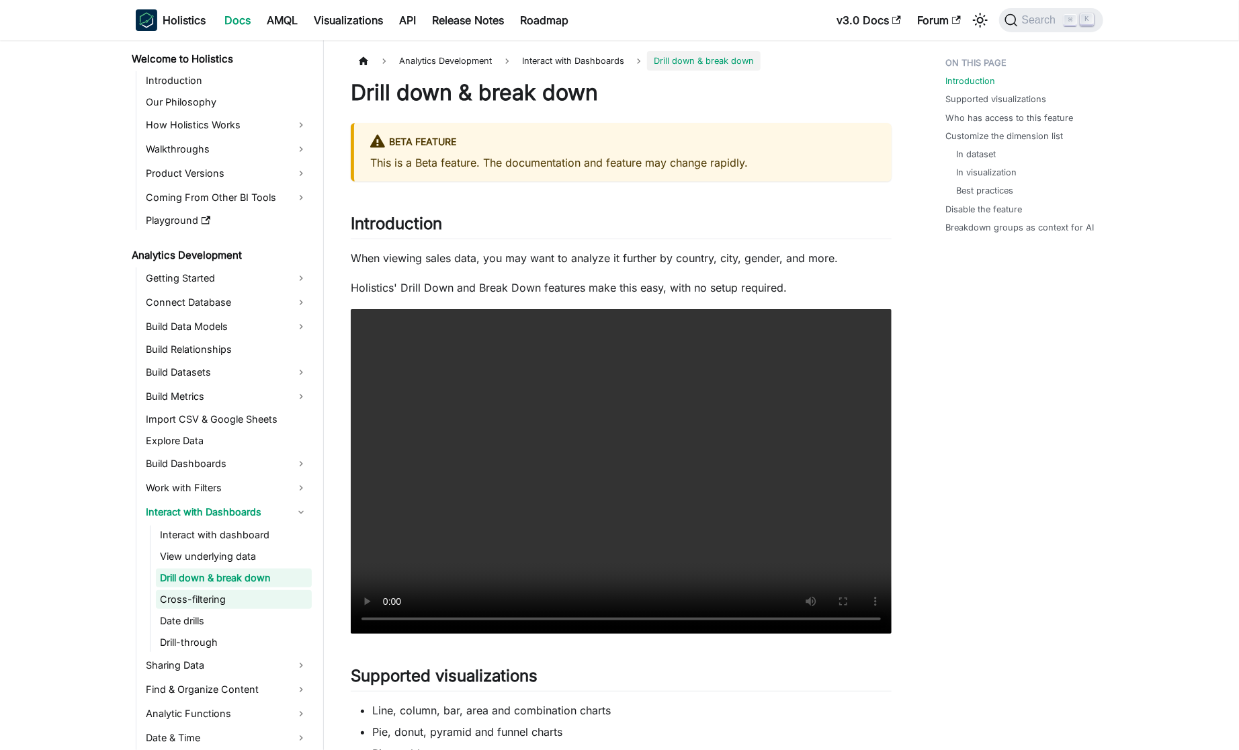
click at [210, 595] on link "Cross-filtering" at bounding box center [234, 599] width 156 height 19
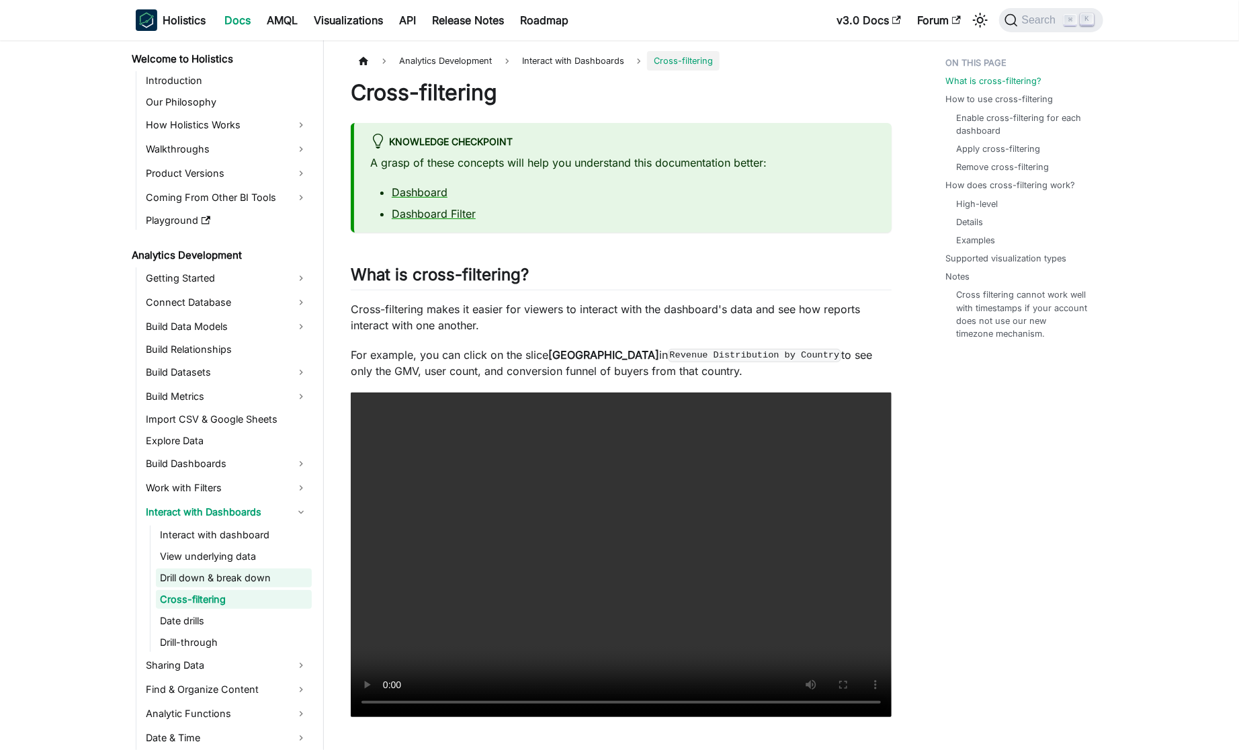
click at [267, 579] on link "Drill down & break down" at bounding box center [234, 578] width 156 height 19
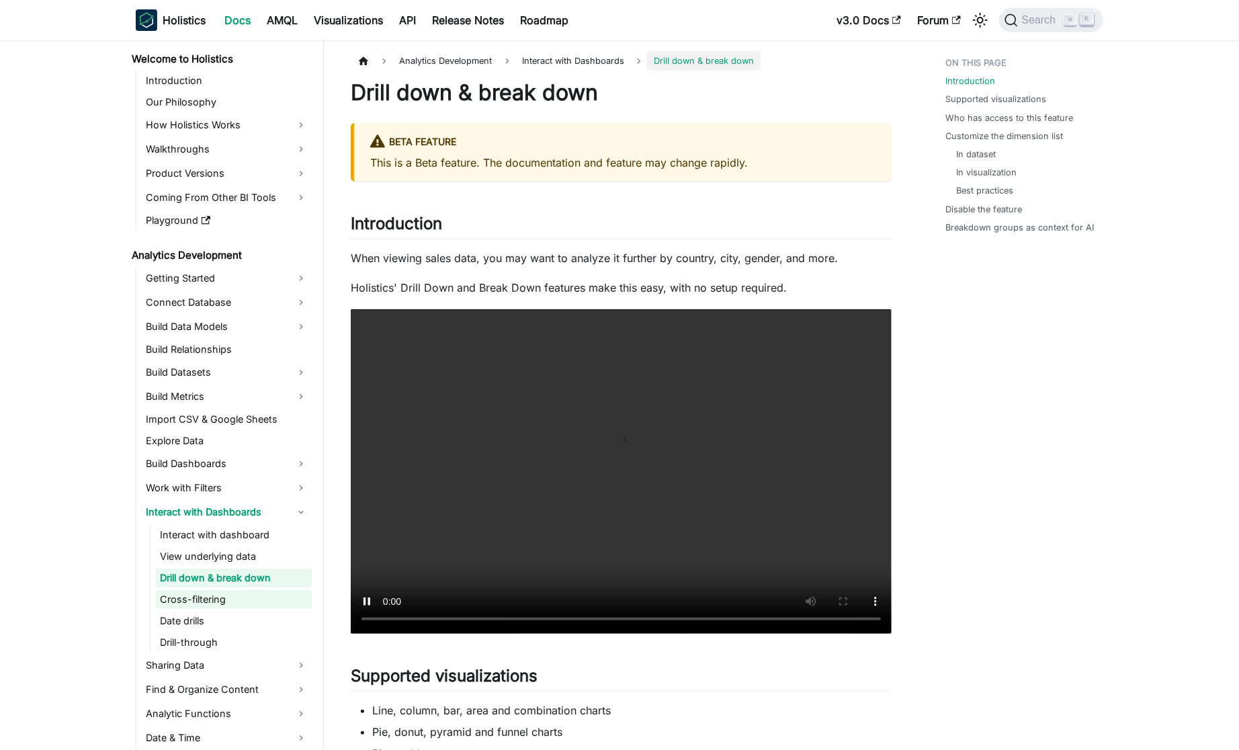
click at [229, 593] on link "Cross-filtering" at bounding box center [234, 599] width 156 height 19
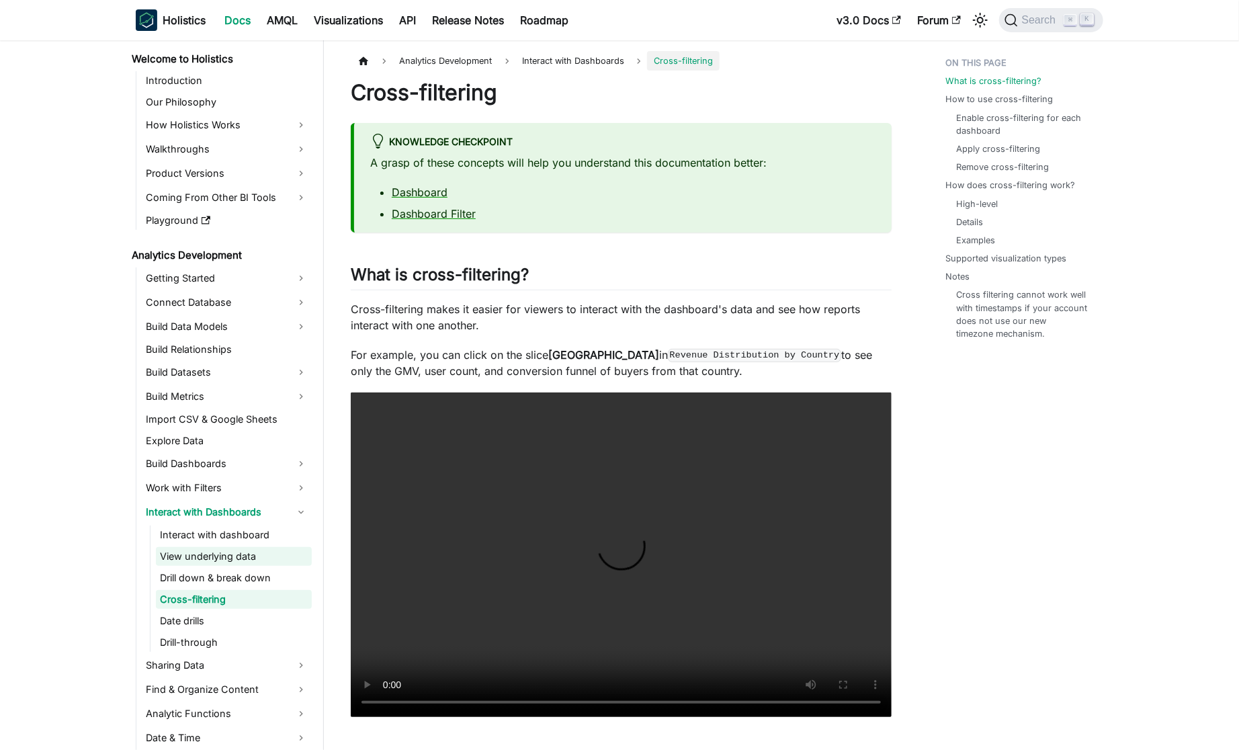
click at [282, 558] on link "View underlying data" at bounding box center [234, 556] width 156 height 19
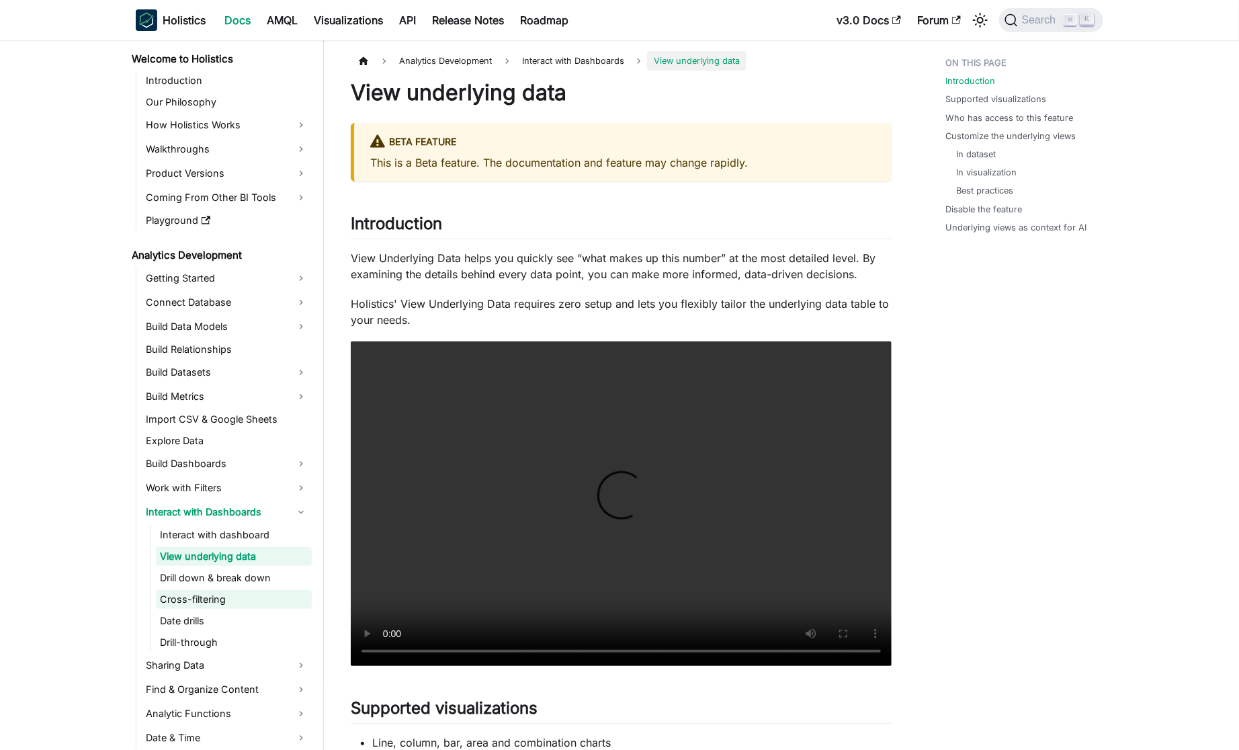
click at [248, 591] on link "Cross-filtering" at bounding box center [234, 599] width 156 height 19
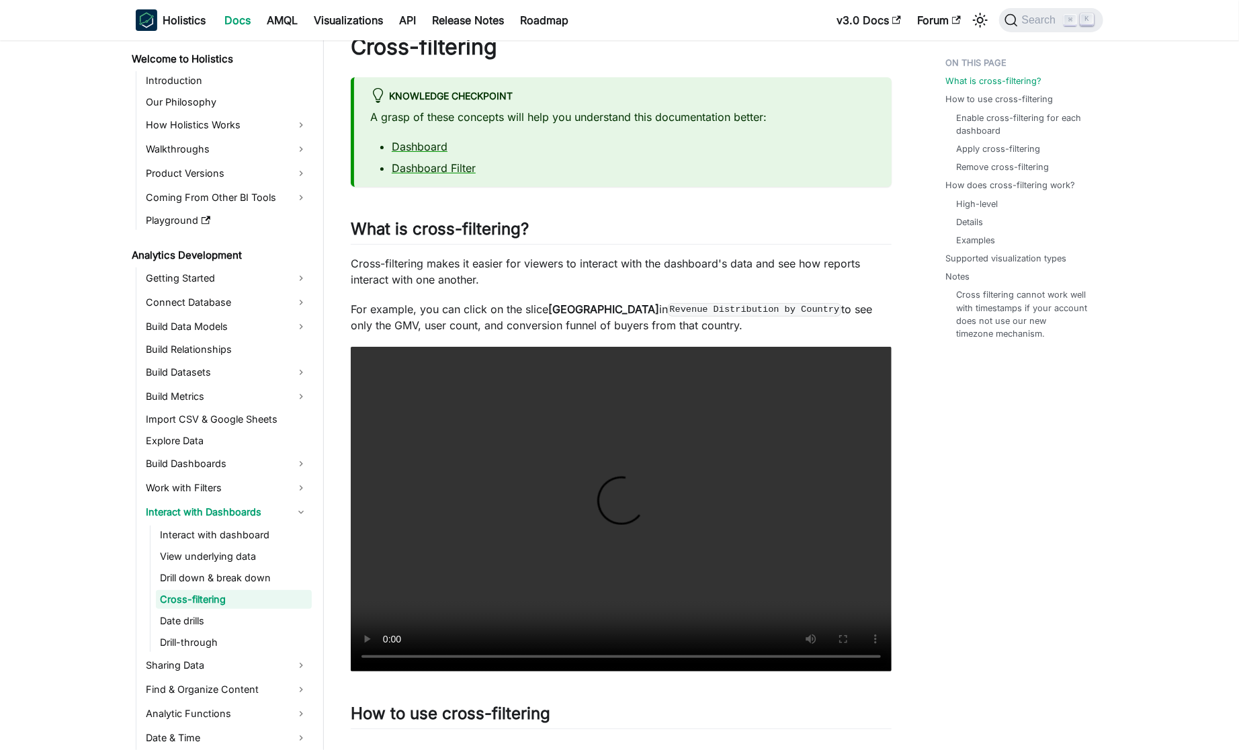
scroll to position [256, 0]
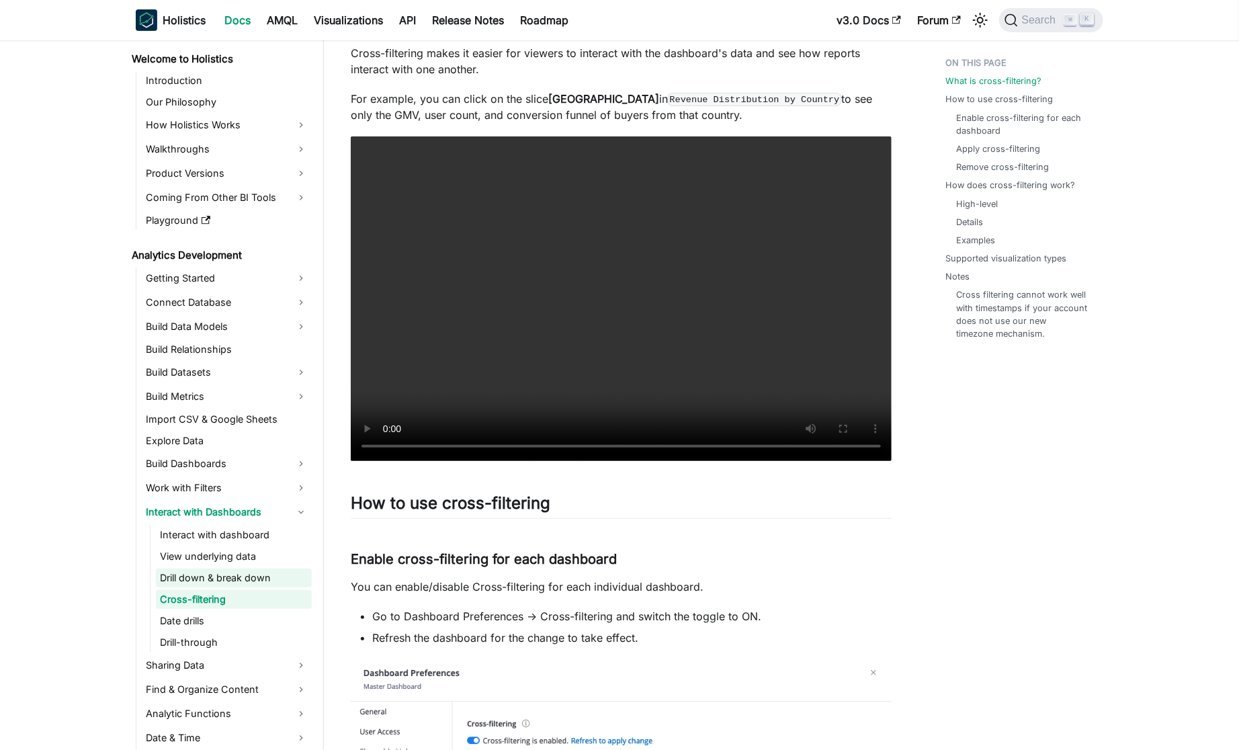
click at [207, 569] on link "Drill down & break down" at bounding box center [234, 578] width 156 height 19
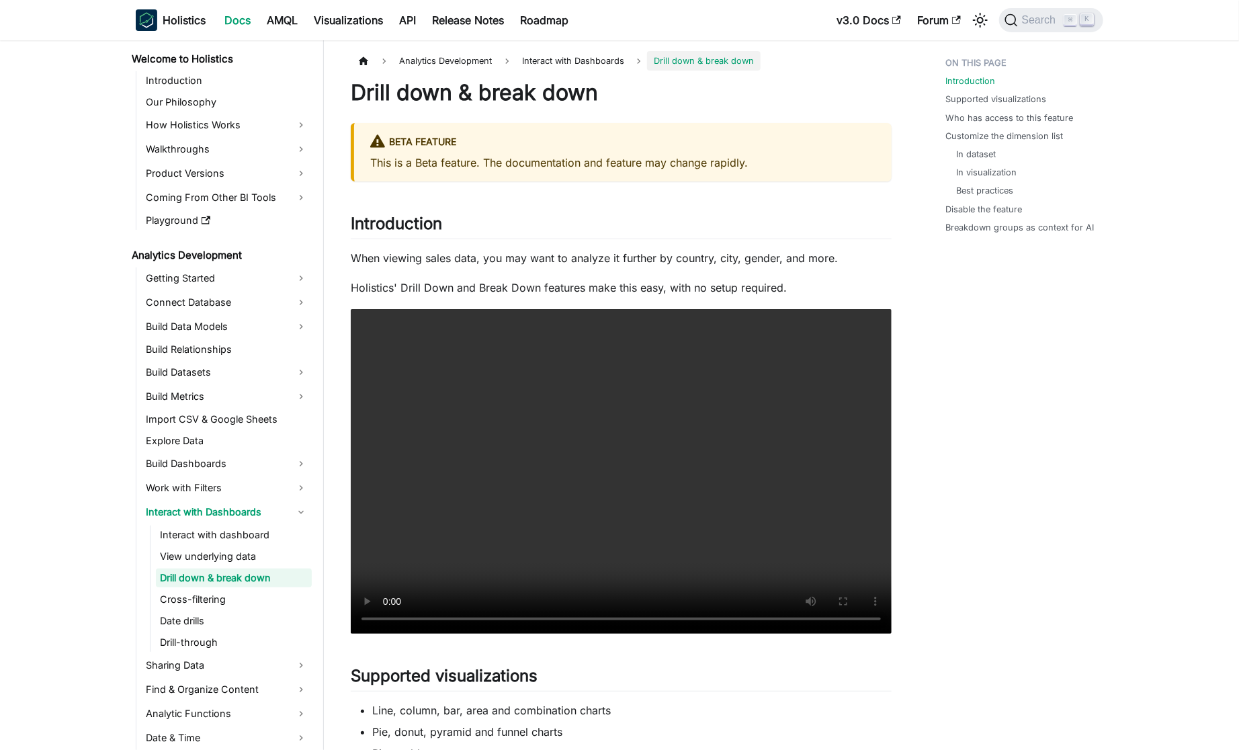
click at [237, 566] on ul "Interact with dashboard View underlying data Drill down & break down Cross-filt…" at bounding box center [231, 588] width 162 height 126
click at [212, 563] on link "View underlying data" at bounding box center [234, 556] width 156 height 19
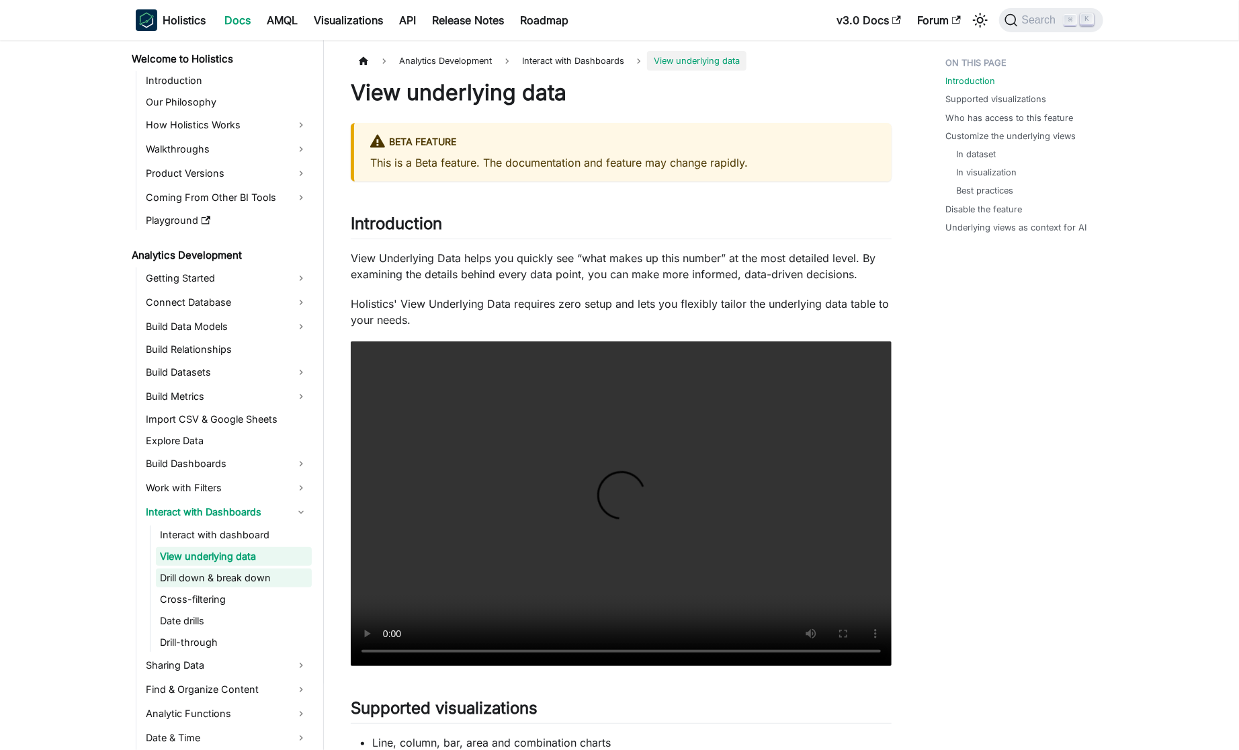
click at [235, 577] on link "Drill down & break down" at bounding box center [234, 578] width 156 height 19
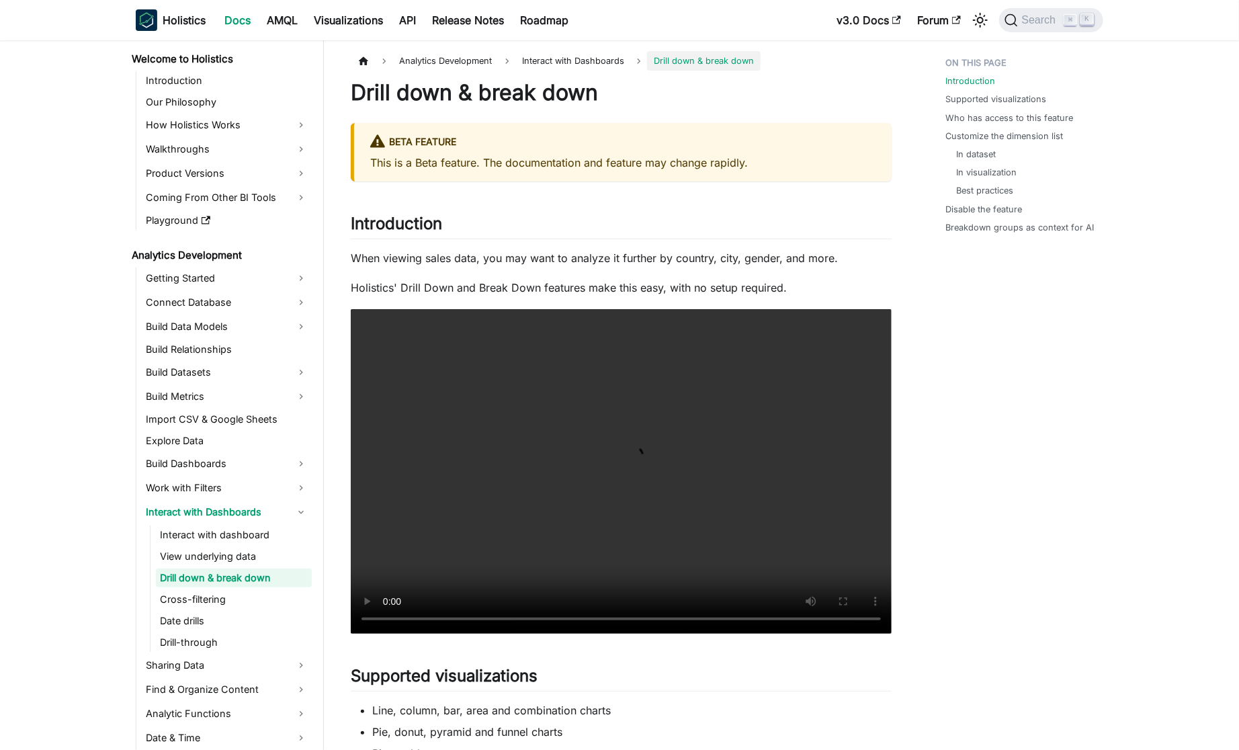
click at [276, 524] on li "Interact with Dashboards Interact with dashboard View underlying data Drill dow…" at bounding box center [227, 576] width 170 height 151
click at [259, 530] on link "Interact with dashboard" at bounding box center [234, 534] width 156 height 19
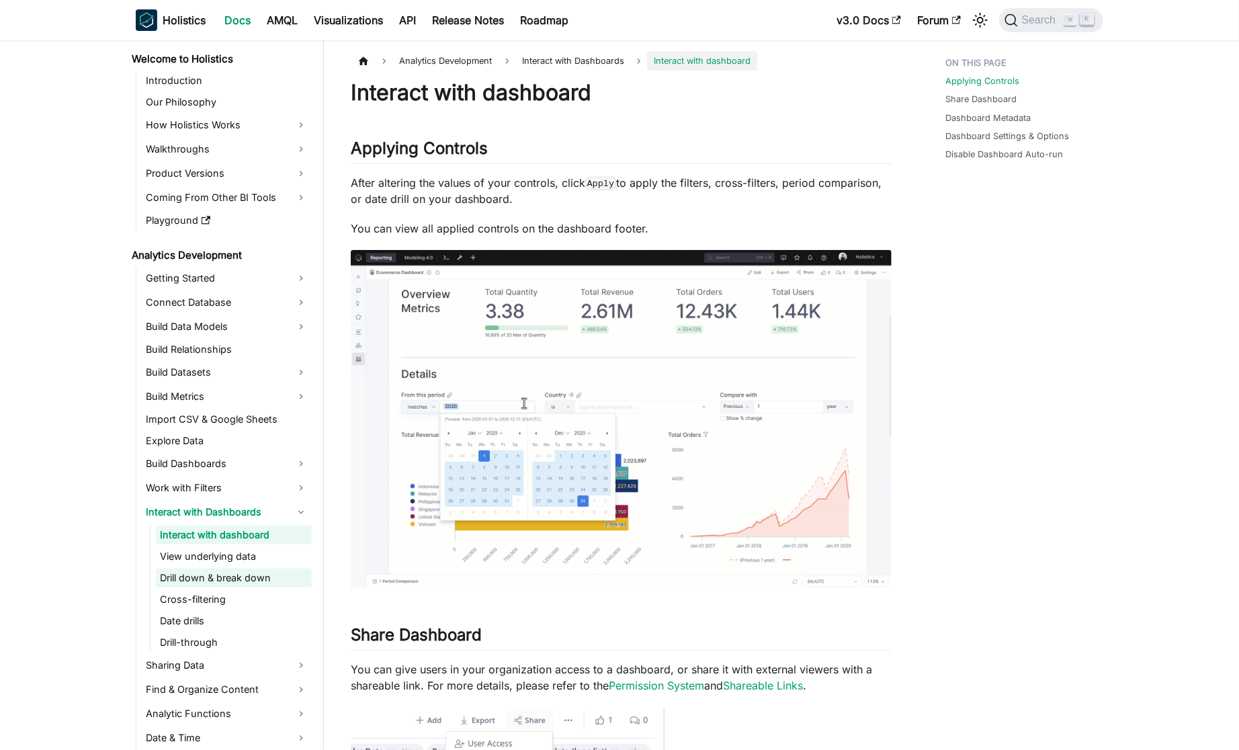
click at [216, 586] on link "Drill down & break down" at bounding box center [234, 578] width 156 height 19
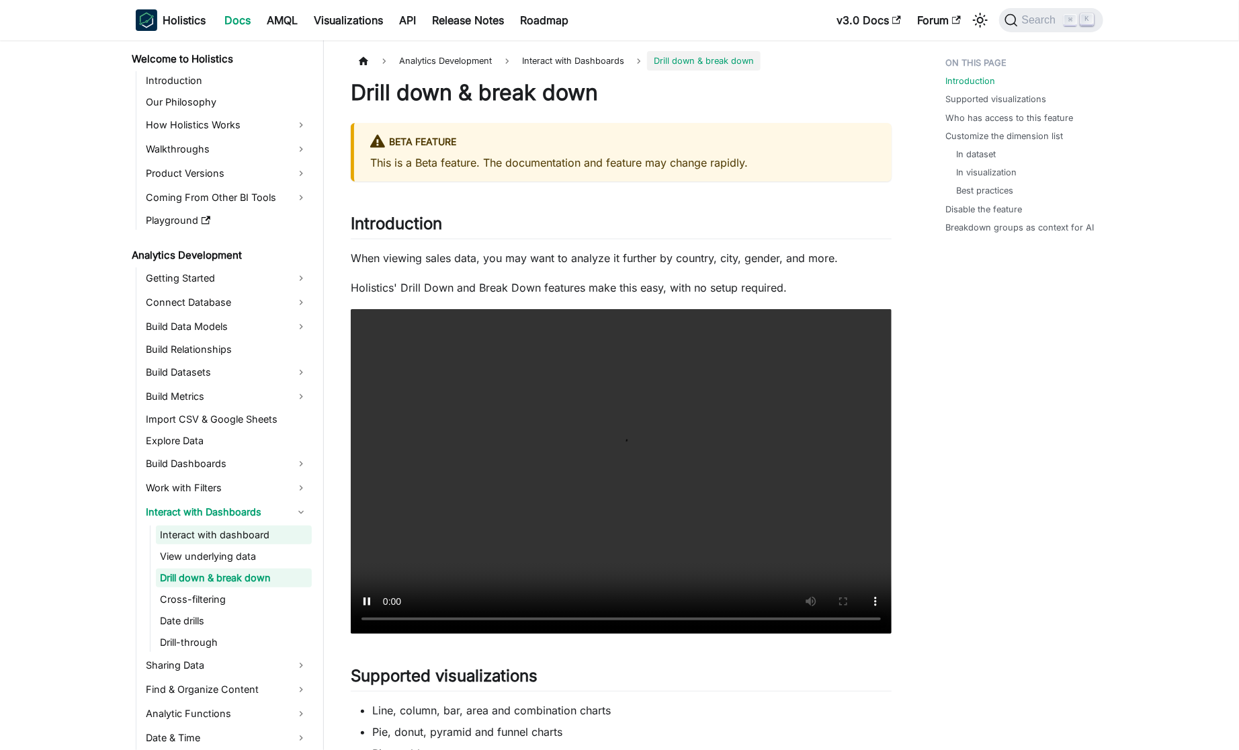
click at [244, 539] on link "Interact with dashboard" at bounding box center [234, 534] width 156 height 19
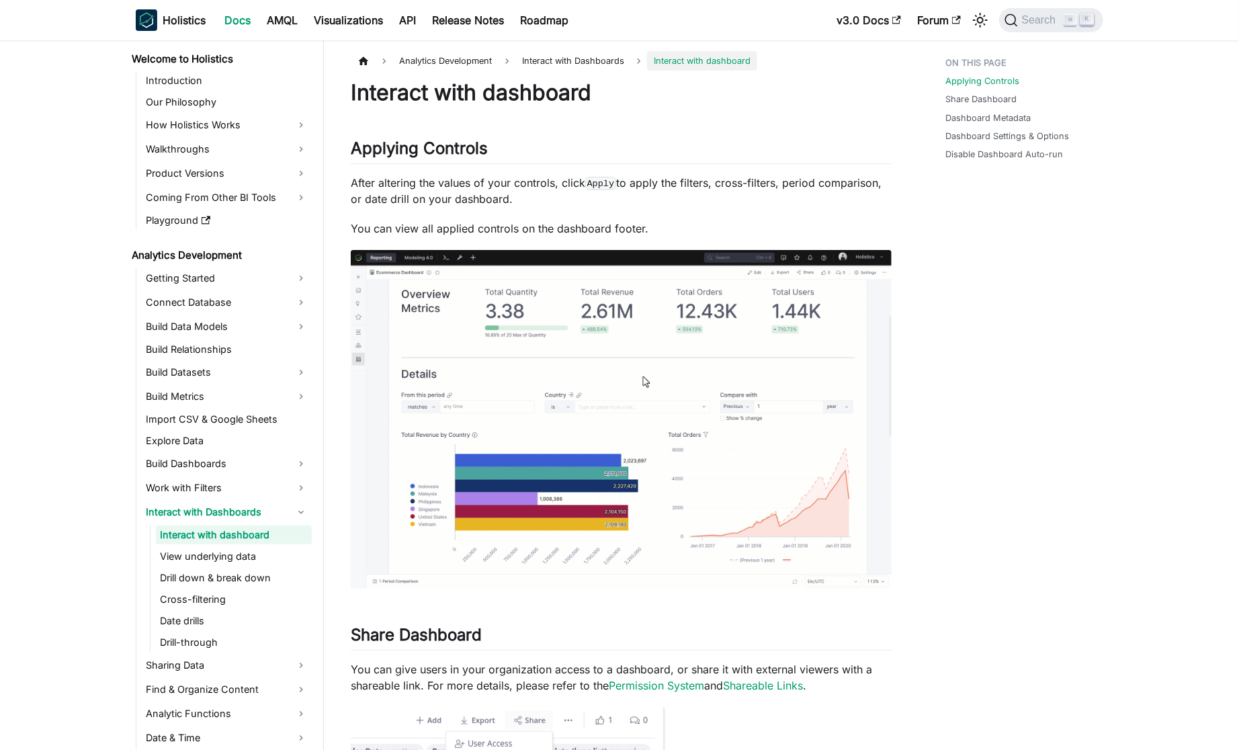
click at [242, 565] on ul "Interact with dashboard View underlying data Drill down & break down Cross-filt…" at bounding box center [231, 588] width 162 height 126
click at [257, 578] on link "Drill down & break down" at bounding box center [234, 578] width 156 height 19
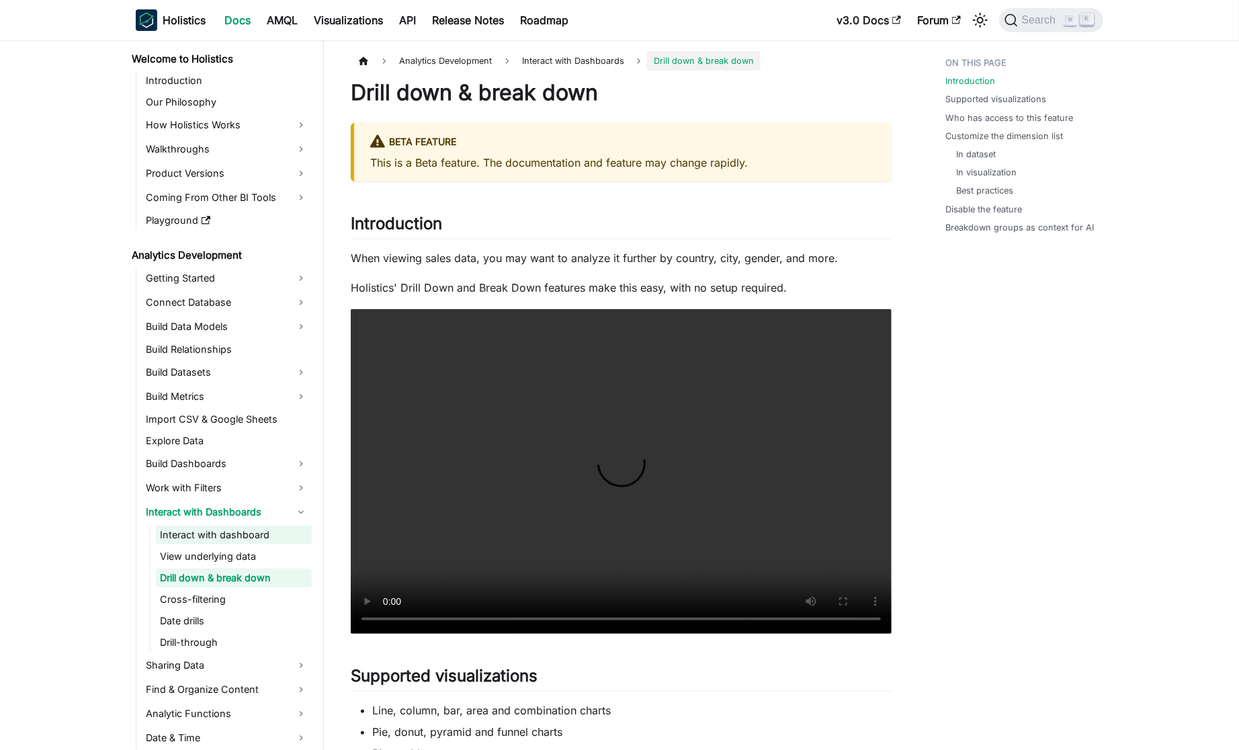
click at [266, 541] on link "Interact with dashboard" at bounding box center [234, 534] width 156 height 19
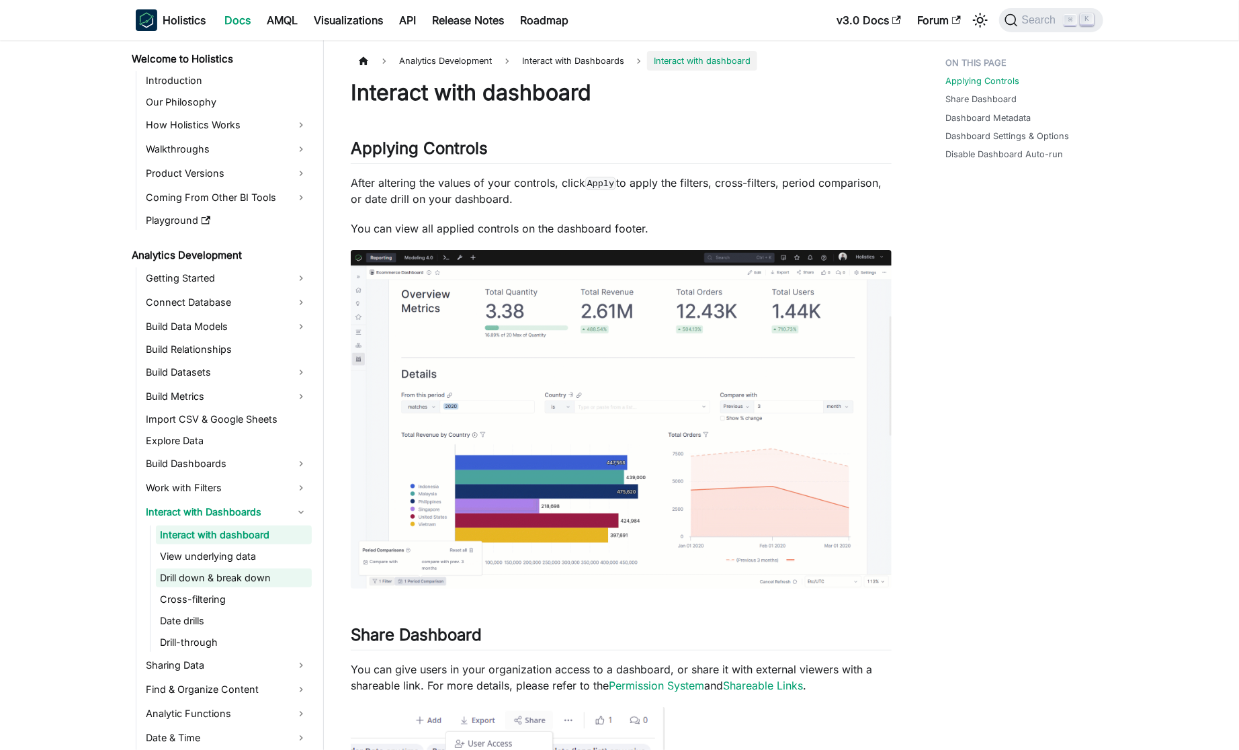
click at [265, 572] on link "Drill down & break down" at bounding box center [234, 578] width 156 height 19
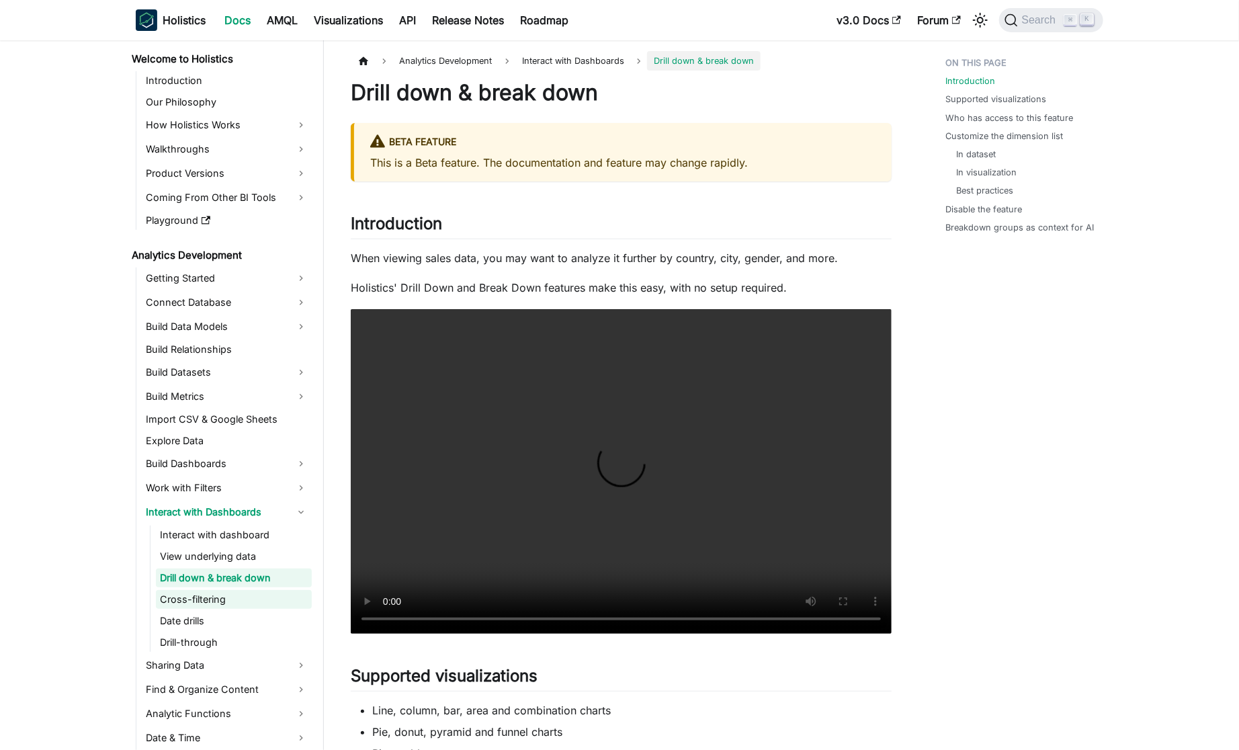
click at [230, 598] on link "Cross-filtering" at bounding box center [234, 599] width 156 height 19
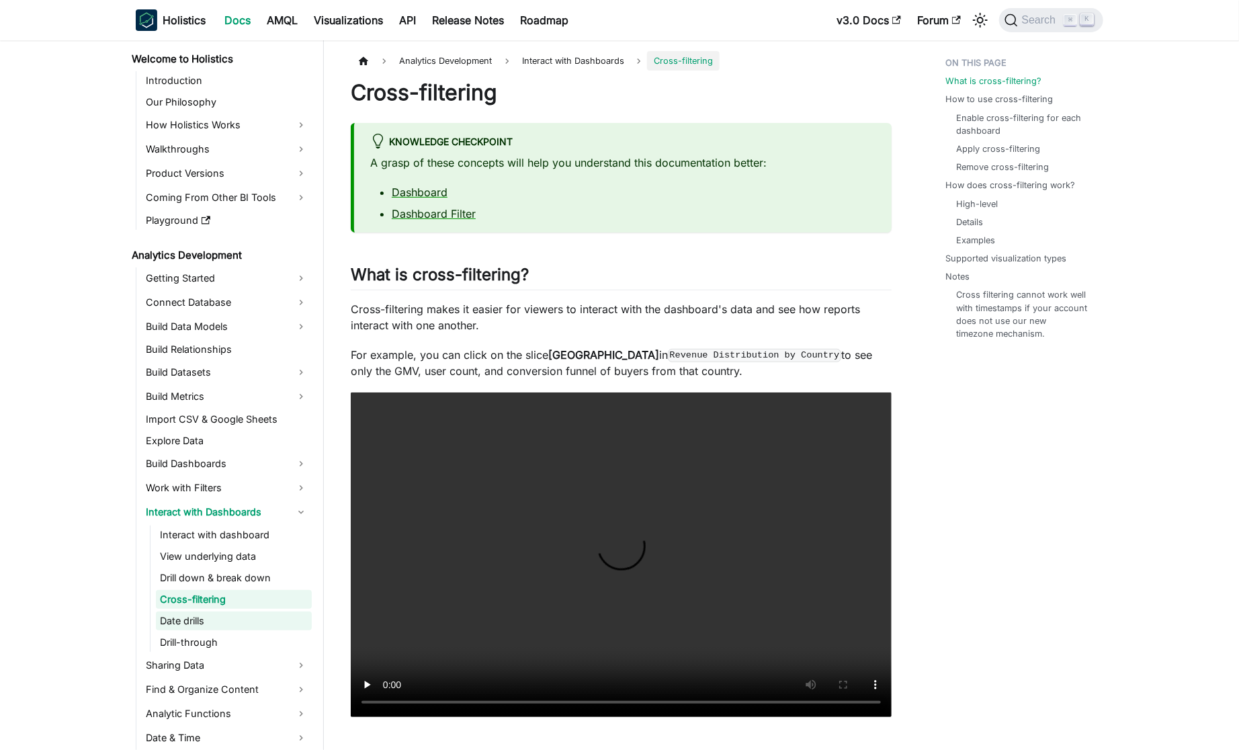
click at [226, 620] on link "Date drills" at bounding box center [234, 621] width 156 height 19
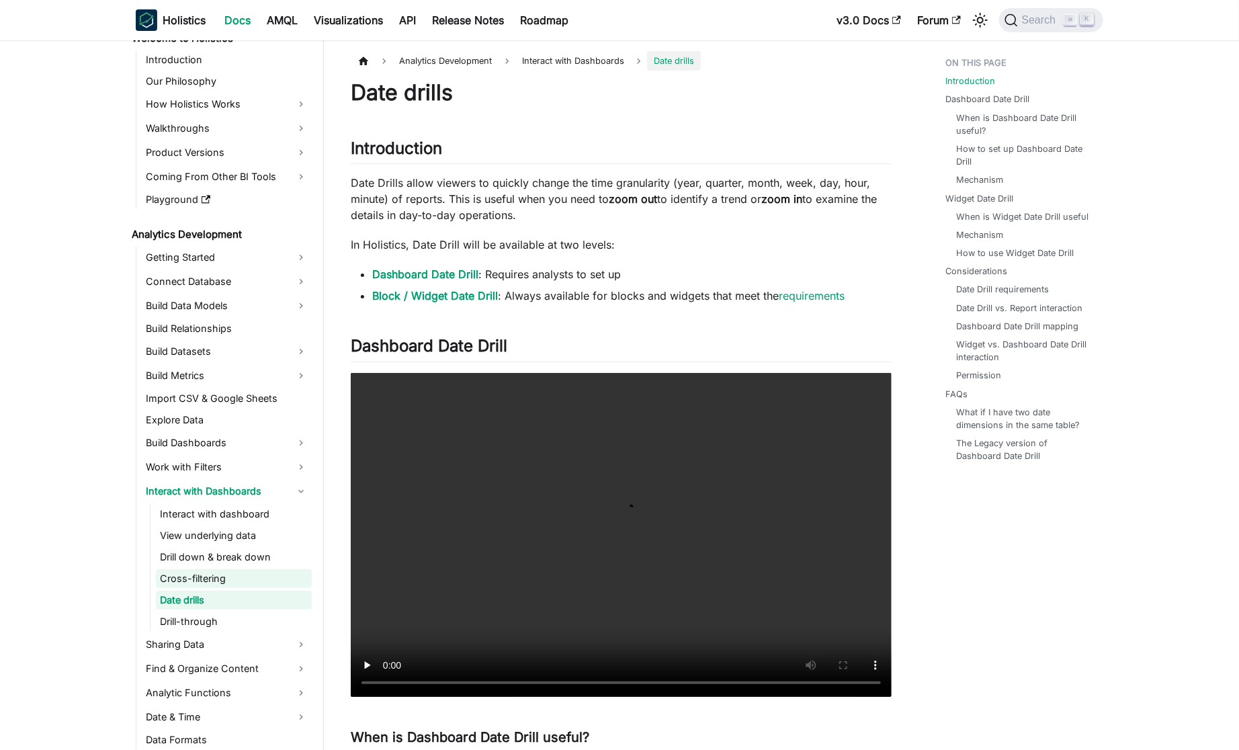
scroll to position [26, 0]
click at [231, 561] on link "Drill down & break down" at bounding box center [234, 556] width 156 height 19
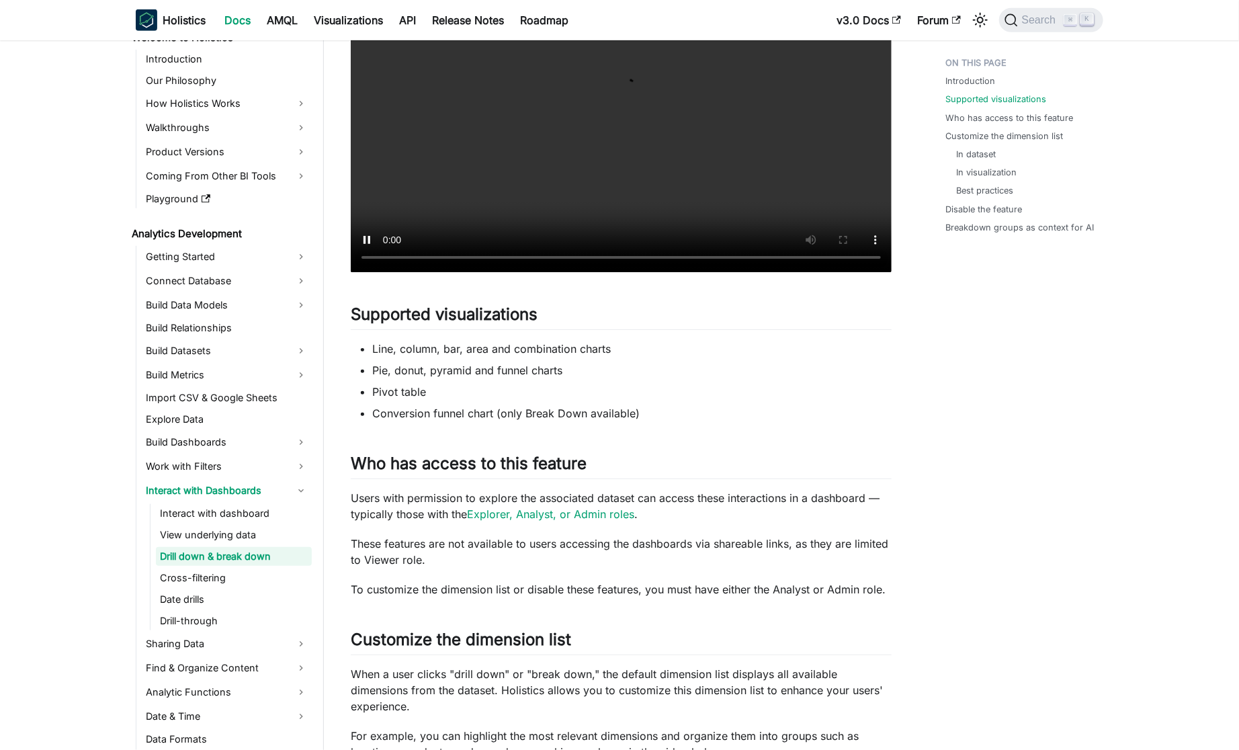
scroll to position [363, 0]
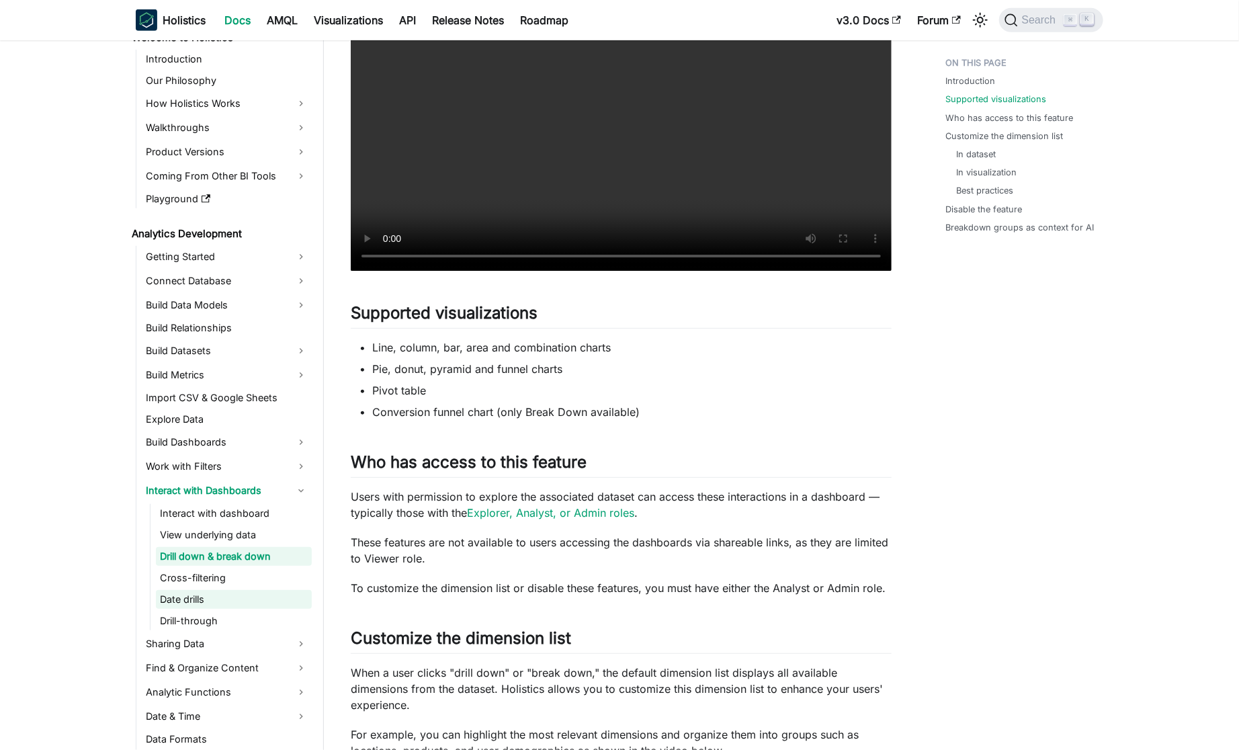
click at [195, 603] on link "Date drills" at bounding box center [234, 599] width 156 height 19
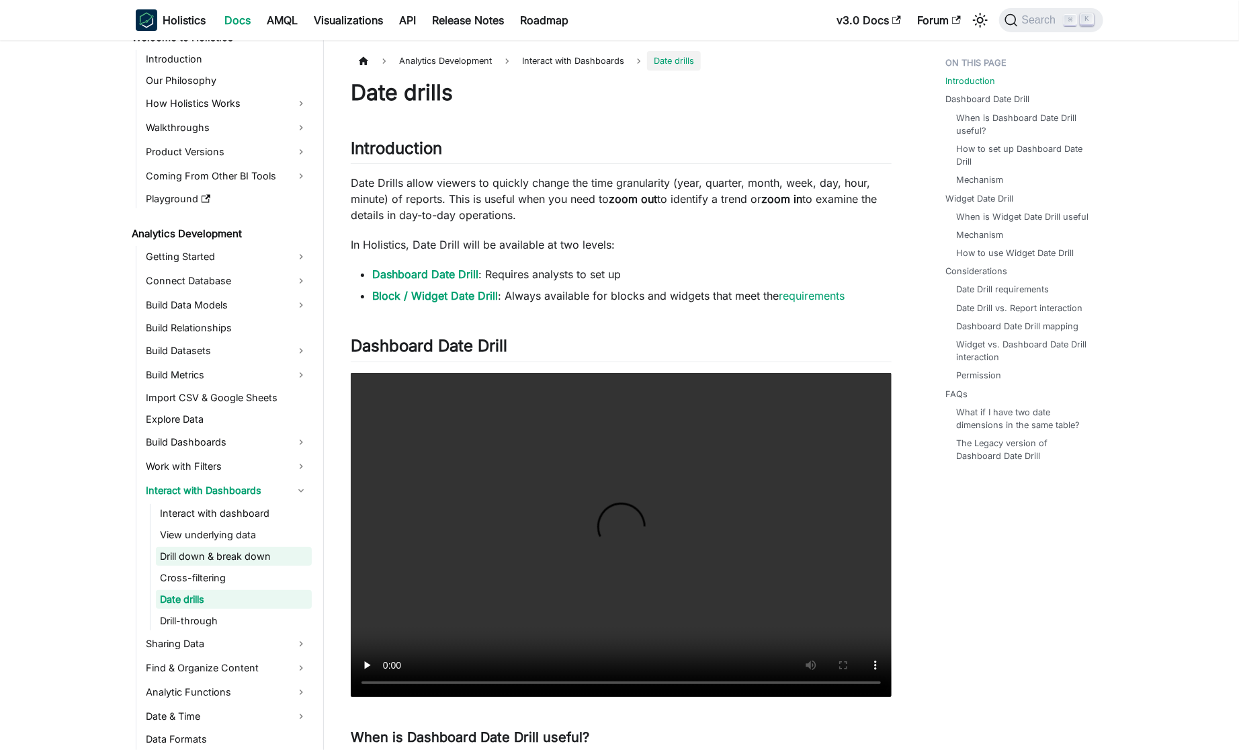
click at [226, 555] on link "Drill down & break down" at bounding box center [234, 556] width 156 height 19
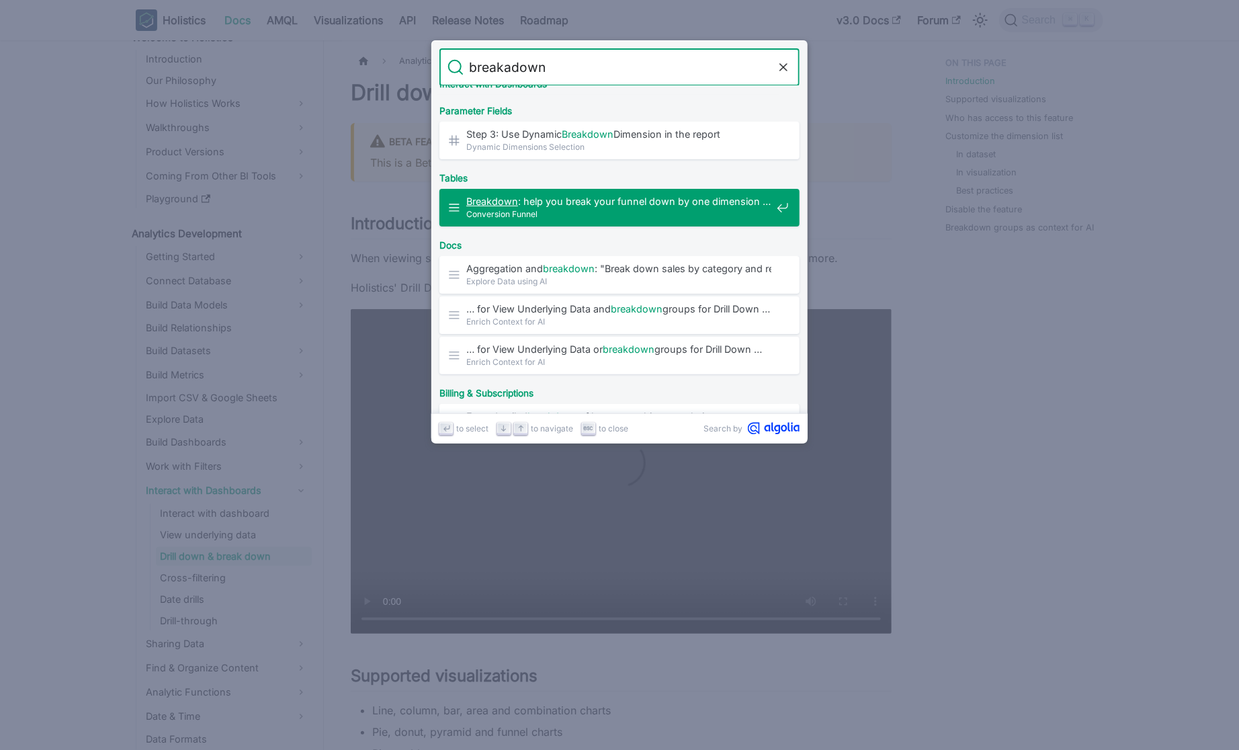
type input "breakadown"
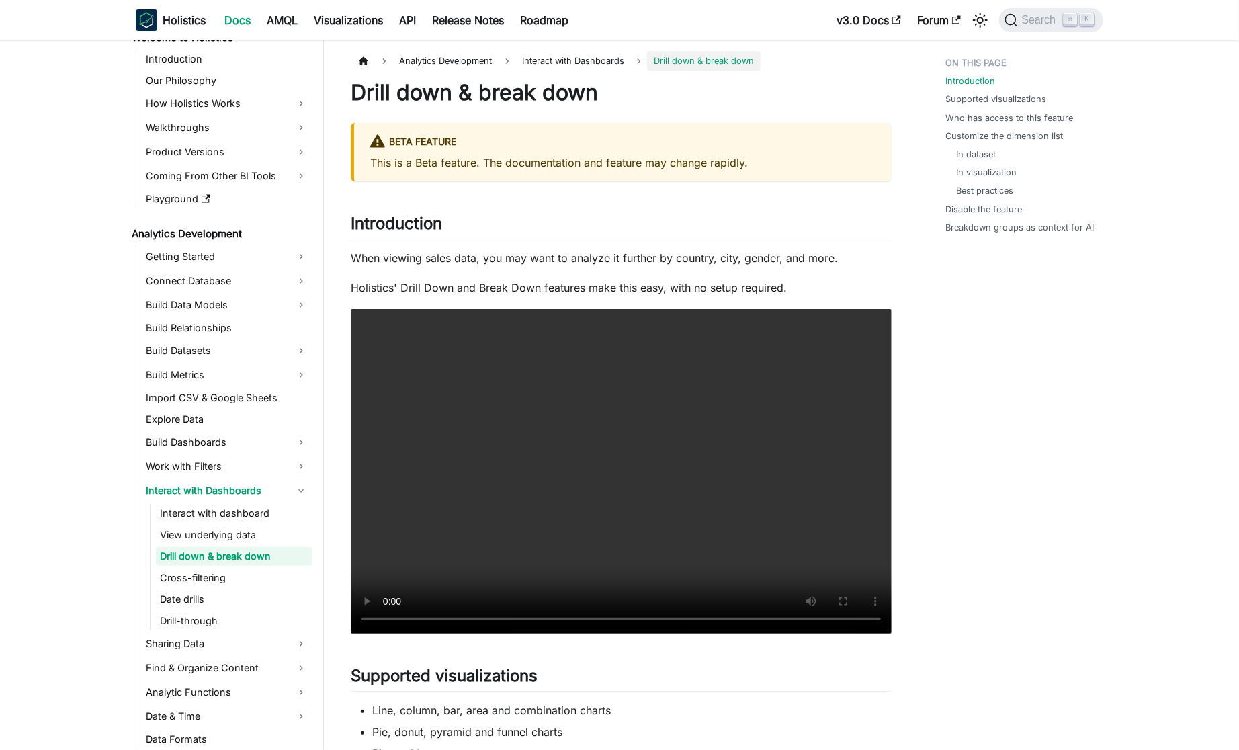
click at [208, 559] on link "Drill down & break down" at bounding box center [234, 556] width 156 height 19
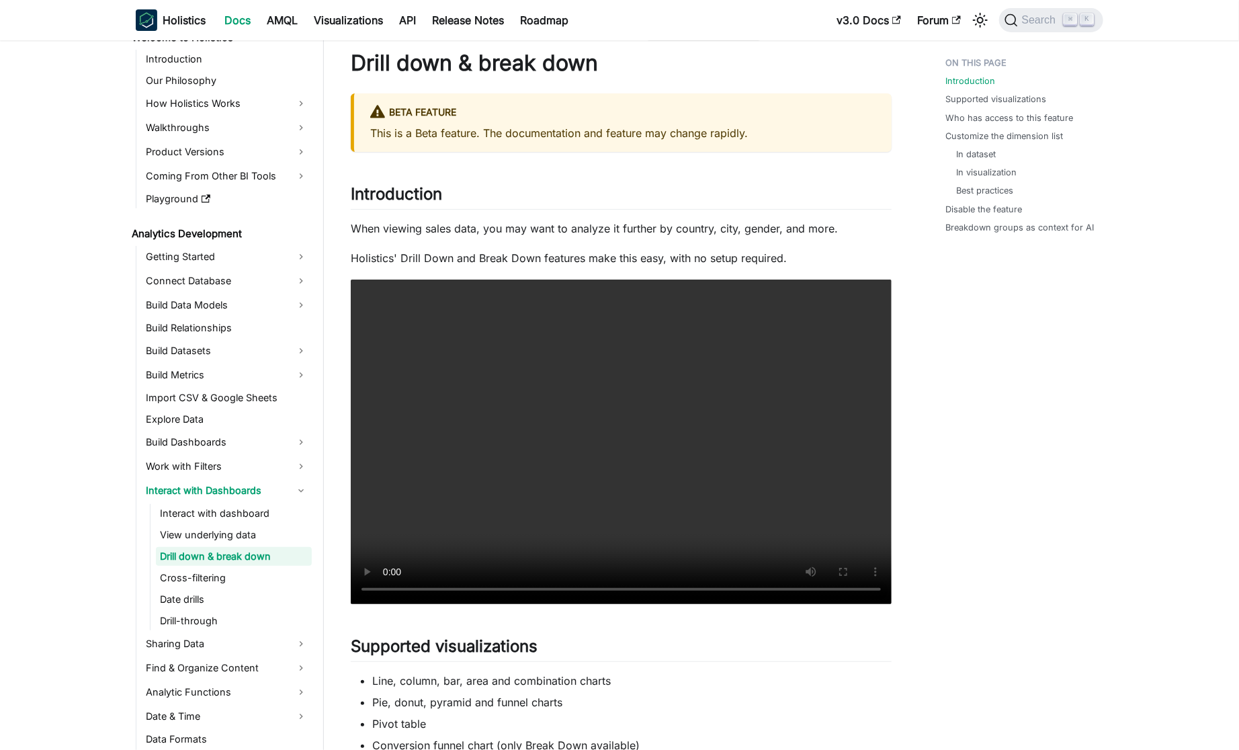
scroll to position [0, 0]
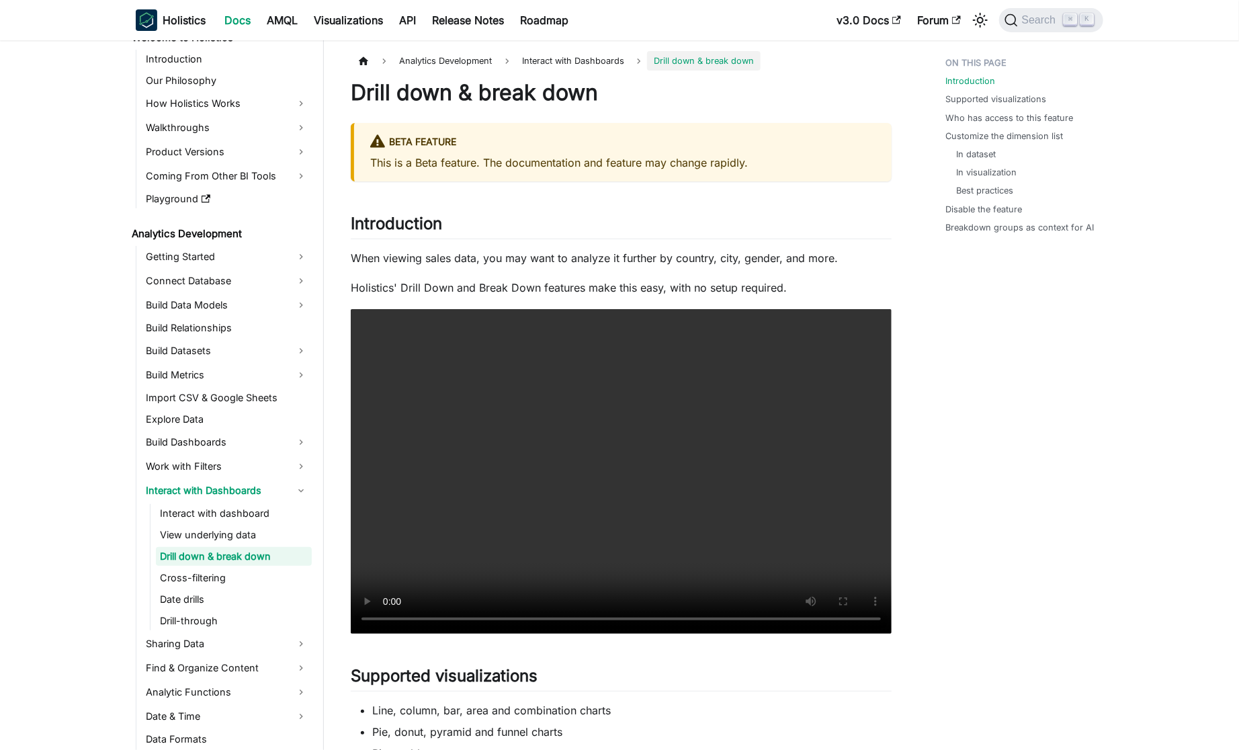
click at [555, 98] on h1 "Drill down & break down" at bounding box center [621, 92] width 541 height 27
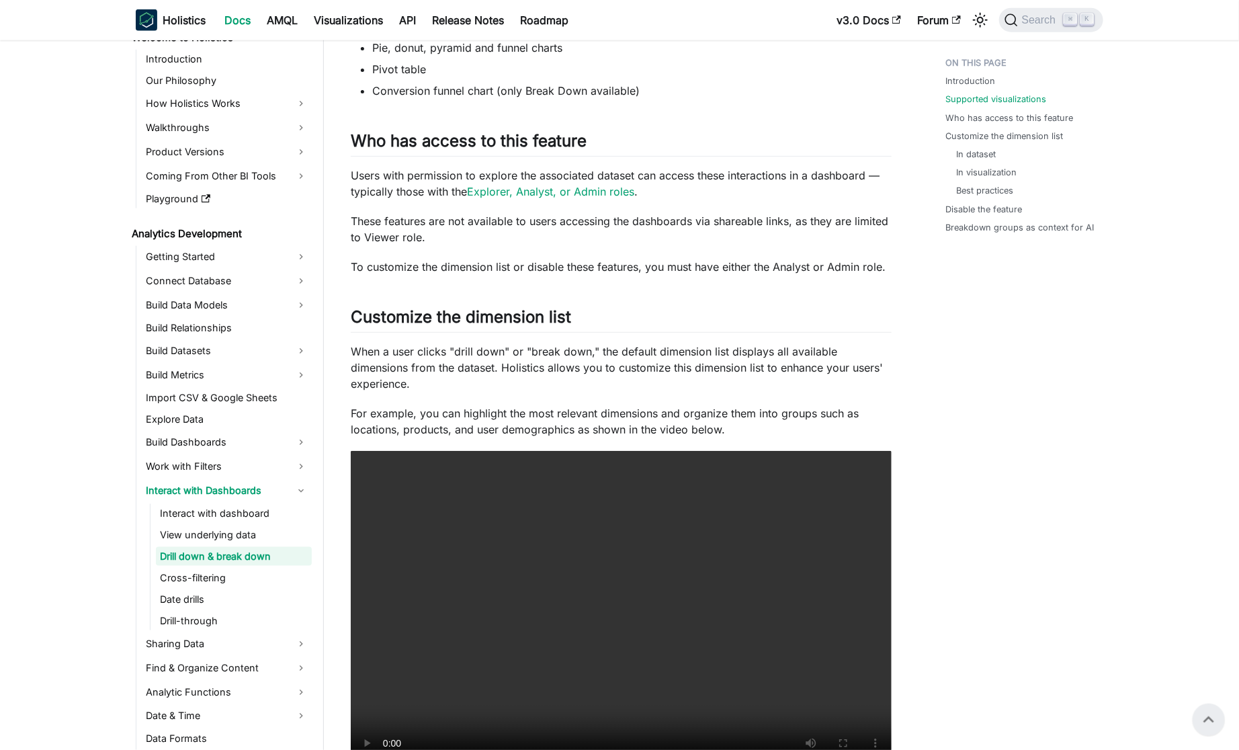
scroll to position [88, 0]
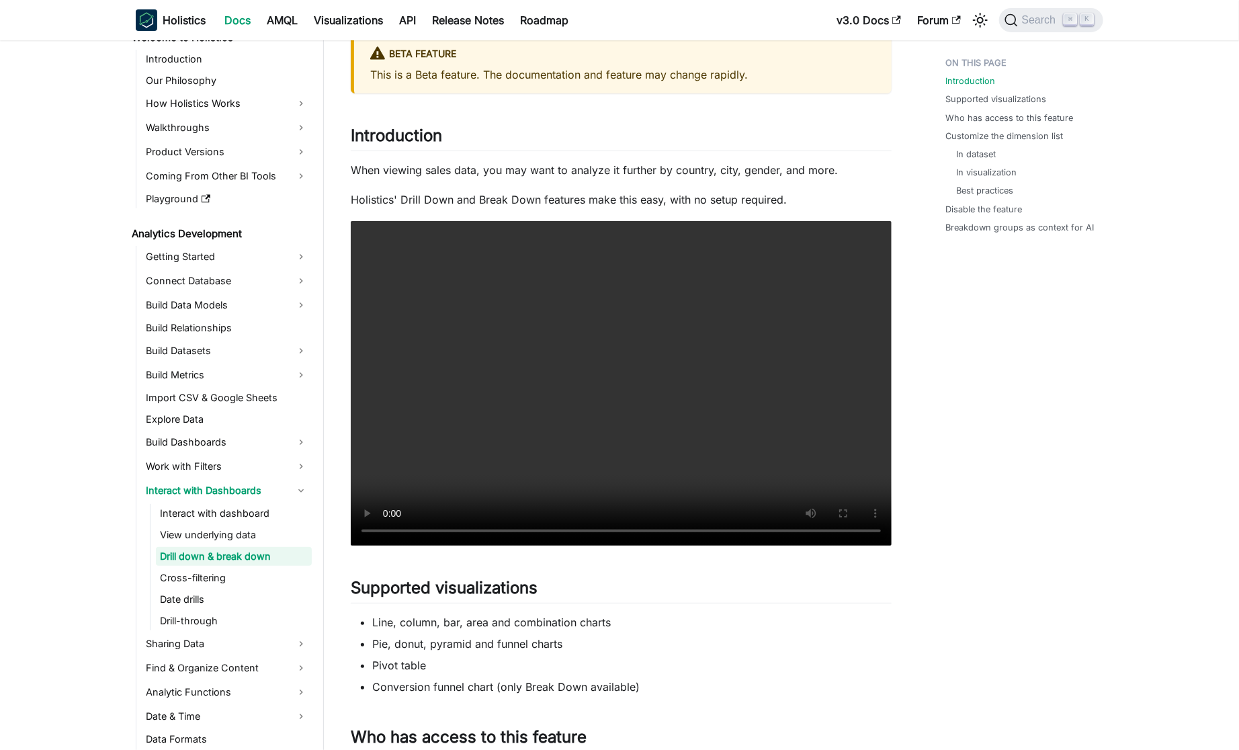
click at [538, 145] on div at bounding box center [538, 145] width 0 height 0
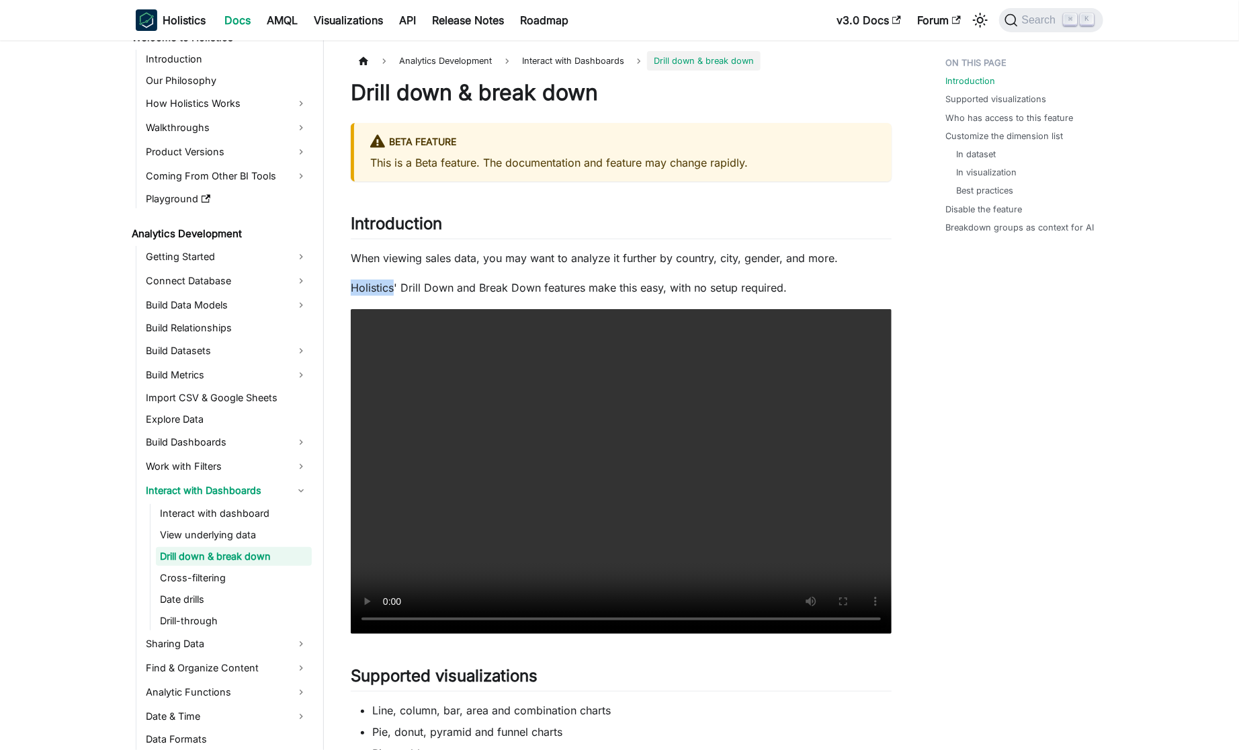
scroll to position [0, 0]
click at [539, 231] on h2 "Introduction ​" at bounding box center [621, 227] width 541 height 26
click at [208, 521] on link "Interact with dashboard" at bounding box center [234, 513] width 156 height 19
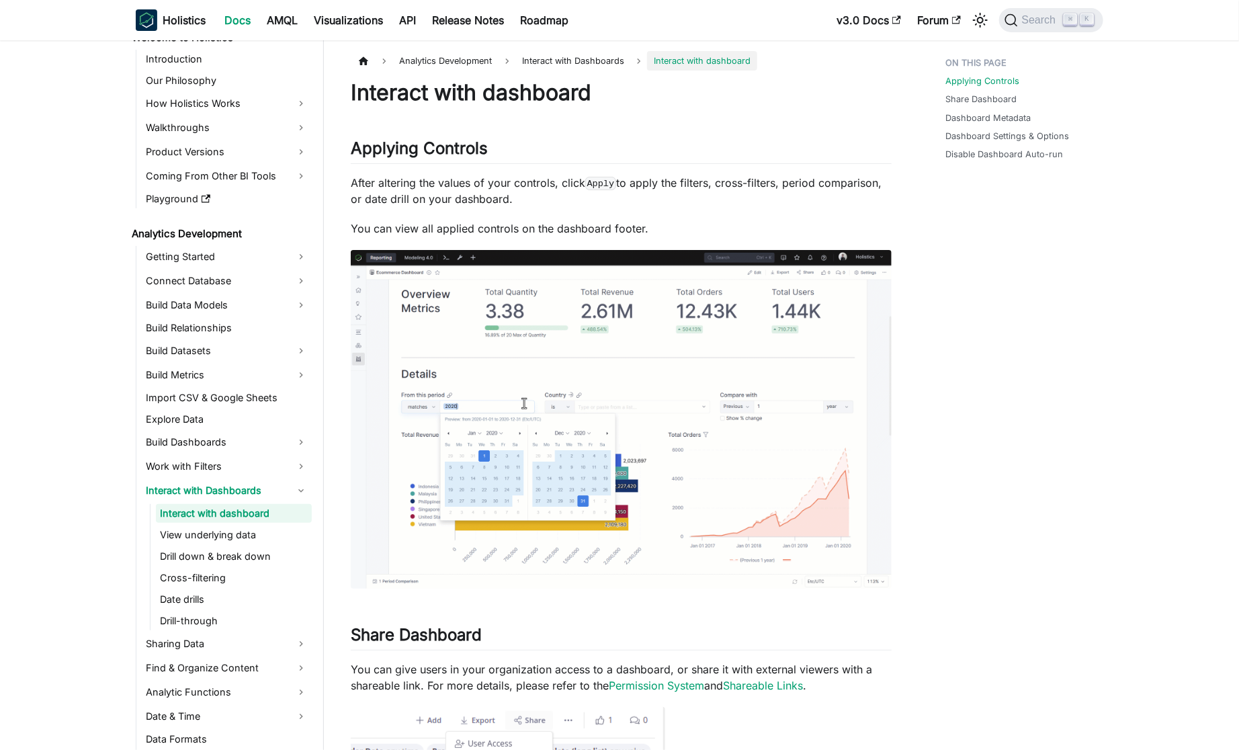
click at [208, 521] on link "Interact with dashboard" at bounding box center [234, 513] width 156 height 19
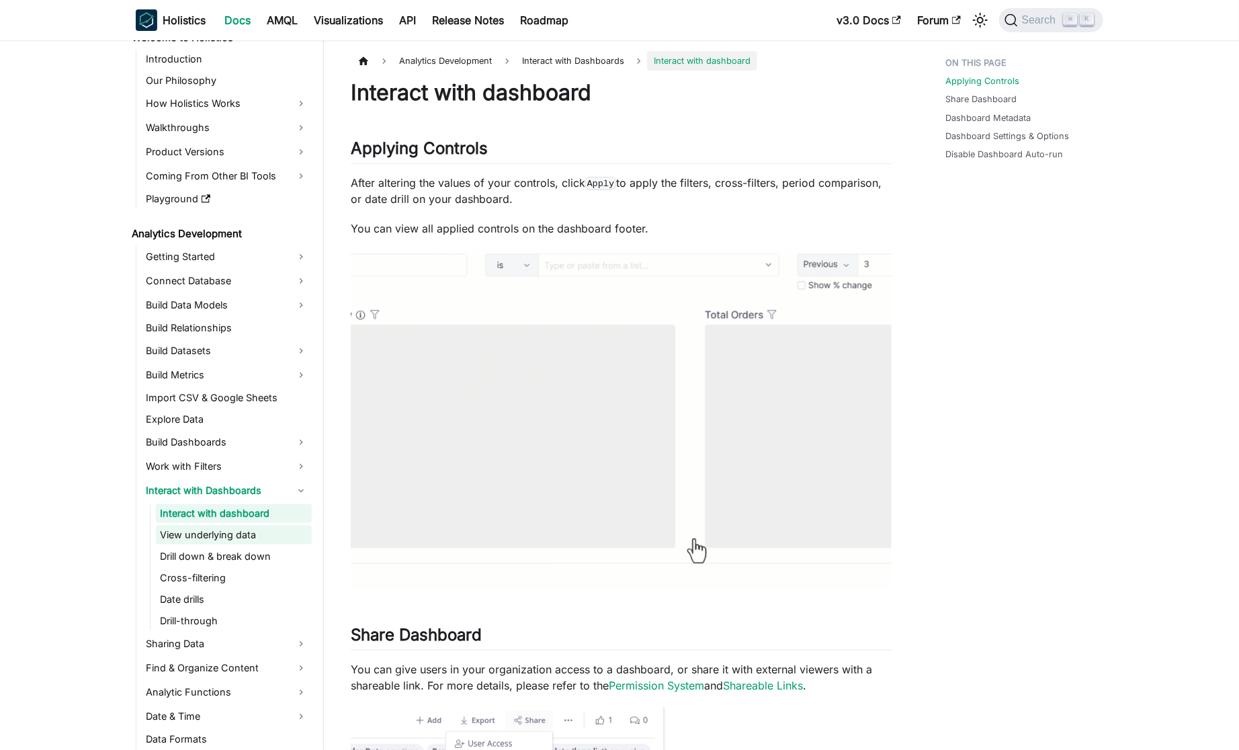
click at [208, 532] on link "View underlying data" at bounding box center [234, 534] width 156 height 19
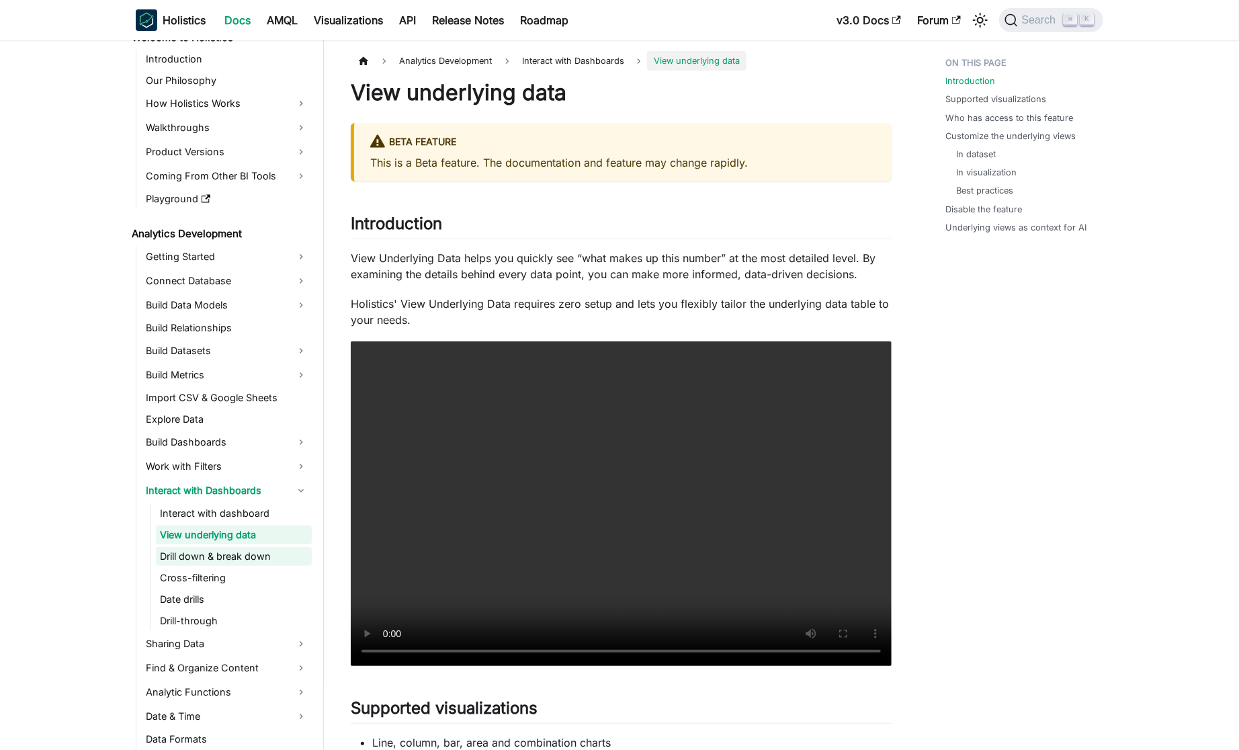
click at [217, 554] on link "Drill down & break down" at bounding box center [234, 556] width 156 height 19
